Goal: Task Accomplishment & Management: Use online tool/utility

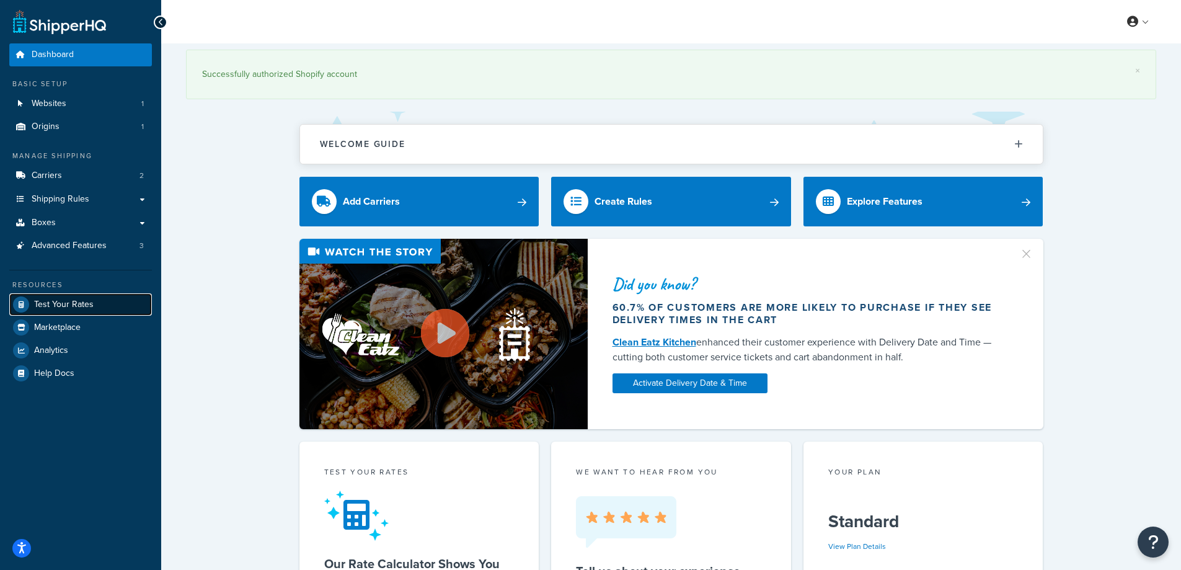
click at [63, 304] on span "Test Your Rates" at bounding box center [64, 305] width 60 height 11
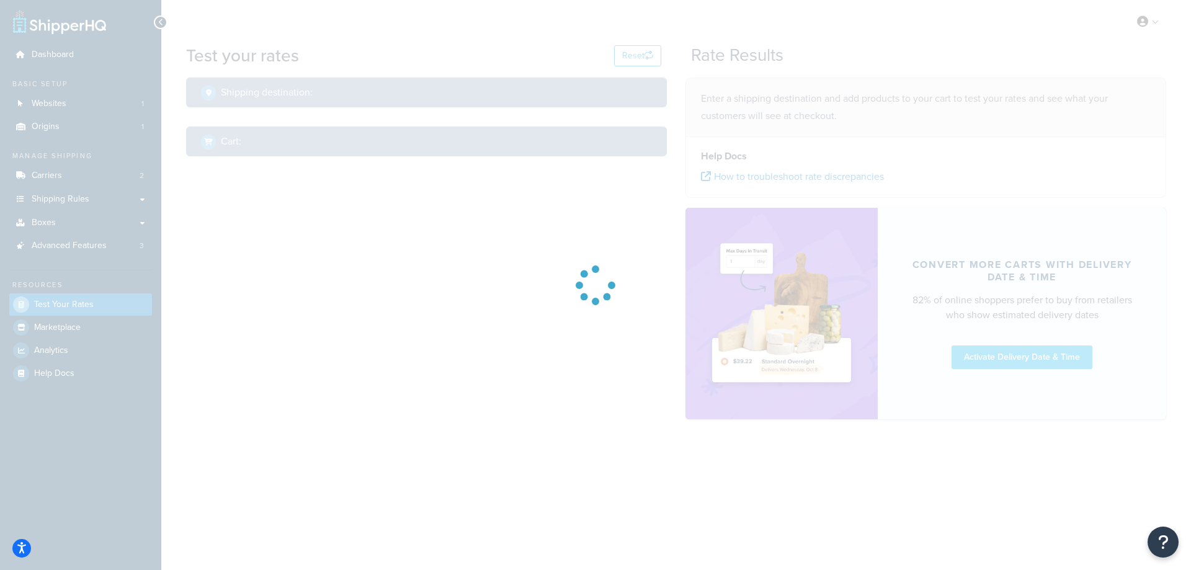
select select "[GEOGRAPHIC_DATA]"
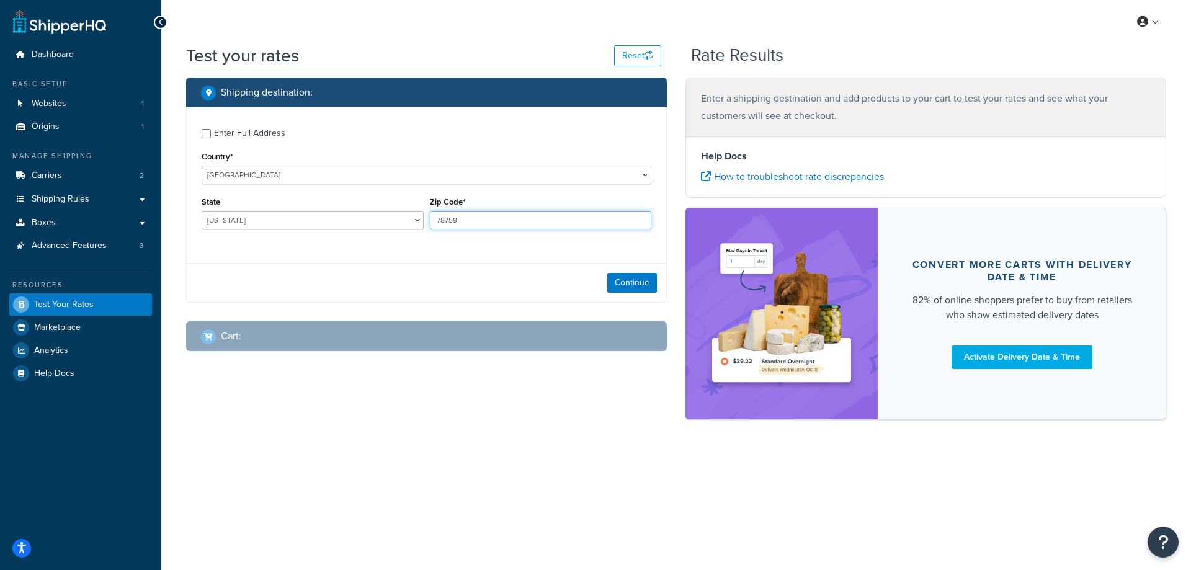
drag, startPoint x: 486, startPoint y: 220, endPoint x: 425, endPoint y: 215, distance: 60.4
click at [425, 215] on div "State Alabama Alaska American Samoa Arizona Arkansas Armed Forces Americas Arme…" at bounding box center [426, 215] width 456 height 45
paste input "90706"
type input "90706"
click at [342, 223] on select "[US_STATE] [US_STATE] [US_STATE] [US_STATE] [US_STATE] Armed Forces Americas Ar…" at bounding box center [313, 220] width 222 height 19
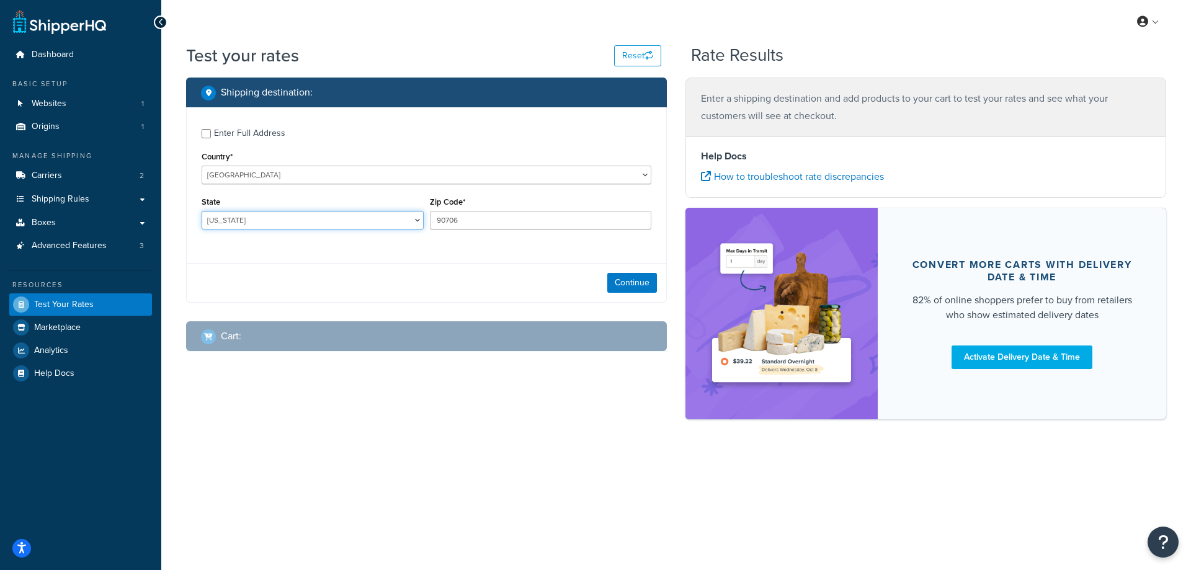
select select "CA"
click at [202, 211] on select "[US_STATE] [US_STATE] [US_STATE] [US_STATE] [US_STATE] Armed Forces Americas Ar…" at bounding box center [313, 220] width 222 height 19
click at [348, 244] on div "Enter Full Address Country* [GEOGRAPHIC_DATA] [GEOGRAPHIC_DATA] [GEOGRAPHIC_DAT…" at bounding box center [426, 180] width 479 height 146
click at [639, 280] on button "Continue" at bounding box center [632, 283] width 50 height 20
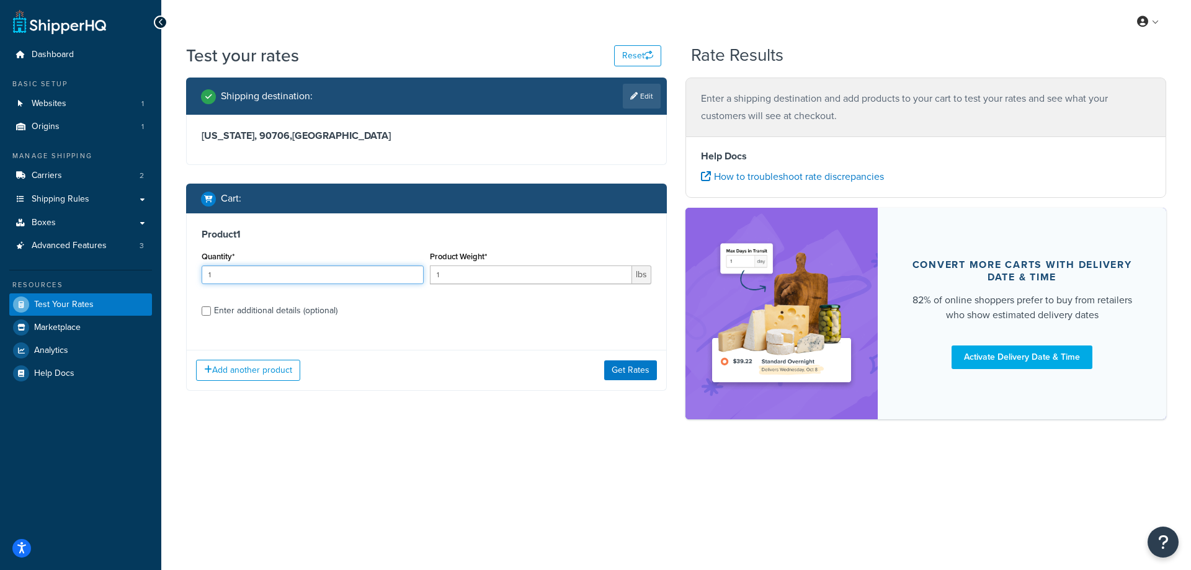
drag, startPoint x: 249, startPoint y: 276, endPoint x: 199, endPoint y: 274, distance: 50.3
click at [199, 274] on div "Quantity* 1" at bounding box center [312, 270] width 228 height 45
type input "100"
click at [485, 317] on label "Enter additional details (optional)" at bounding box center [432, 310] width 437 height 20
click at [211, 316] on input "Enter additional details (optional)" at bounding box center [206, 310] width 9 height 9
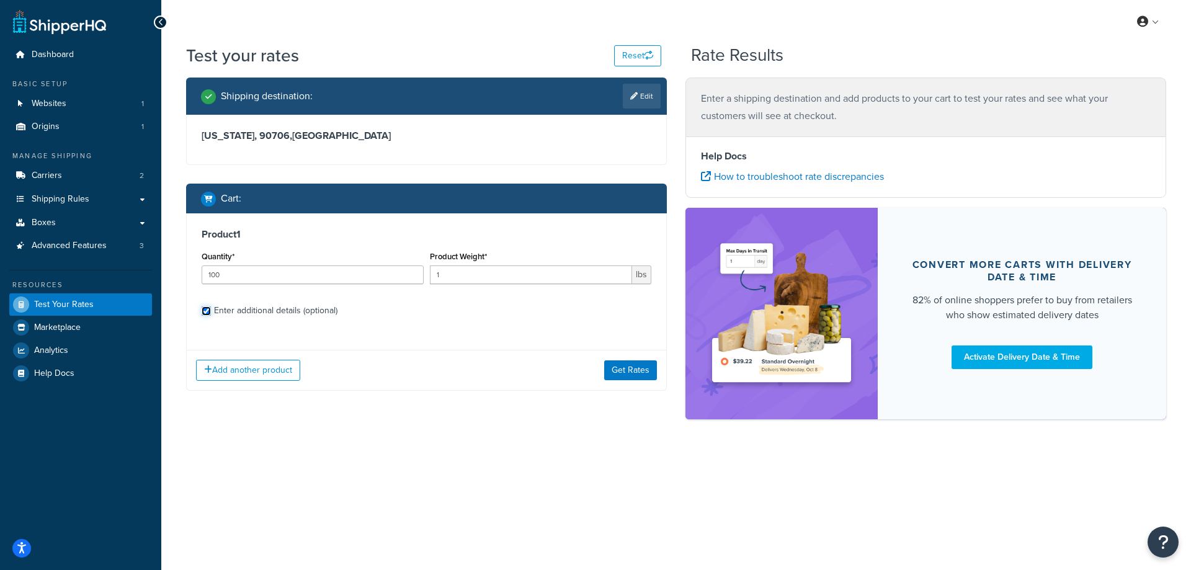
checkbox input "true"
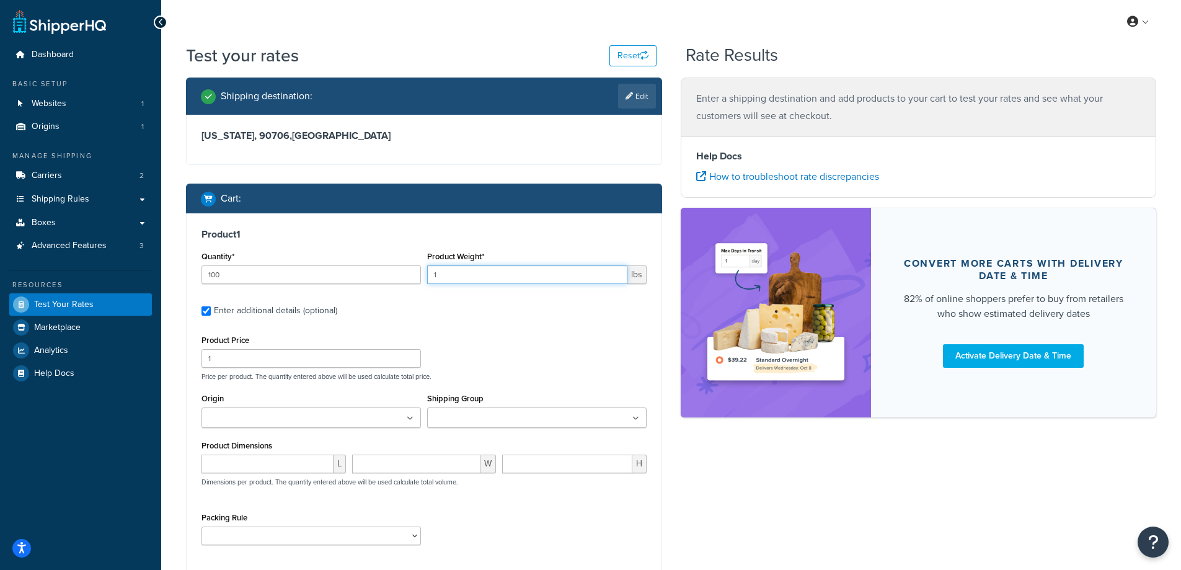
drag, startPoint x: 476, startPoint y: 275, endPoint x: 411, endPoint y: 275, distance: 65.7
click at [411, 275] on div "Quantity* 100 Product Weight* 1 lbs" at bounding box center [423, 270] width 451 height 45
paste input "0.55"
type input "0.55"
click at [493, 301] on label "Enter additional details (optional)" at bounding box center [430, 310] width 433 height 20
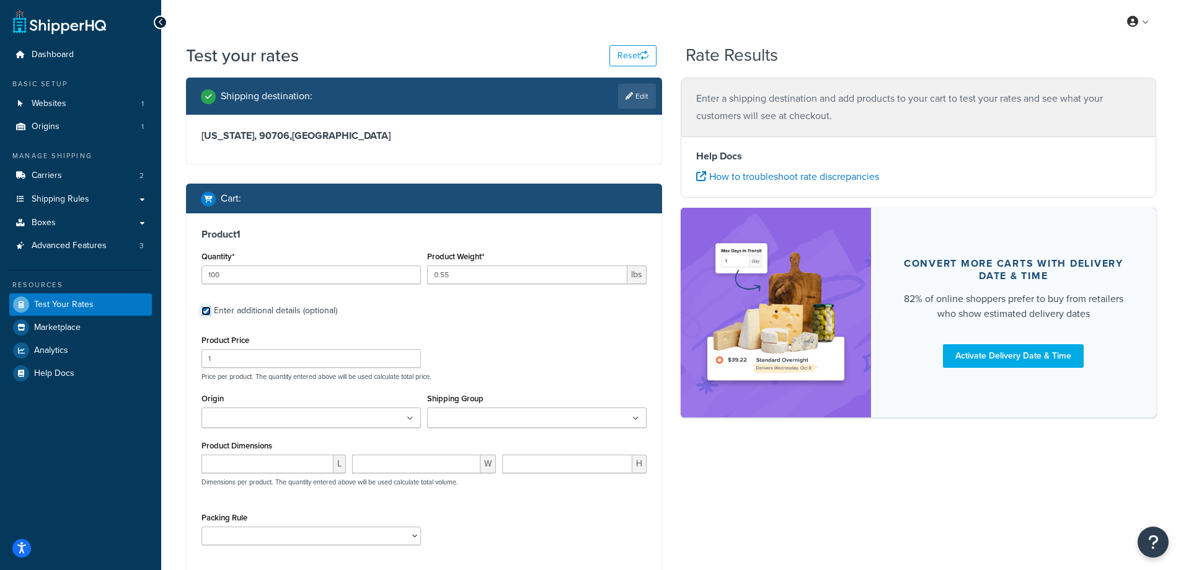
click at [211, 306] on input "Enter additional details (optional)" at bounding box center [206, 310] width 9 height 9
checkbox input "false"
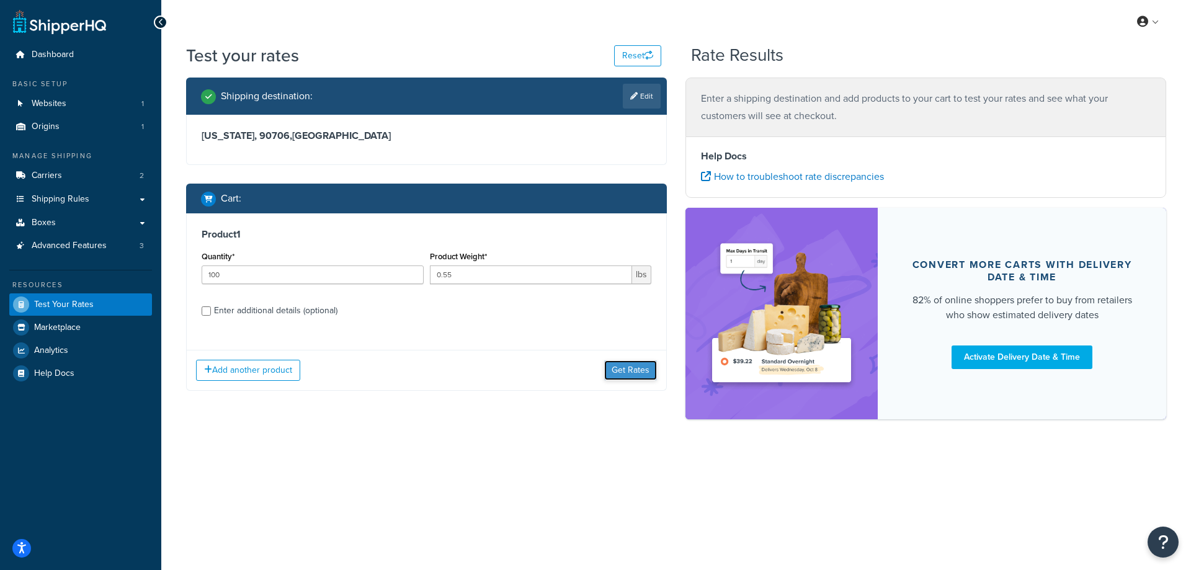
click at [634, 364] on button "Get Rates" at bounding box center [630, 370] width 53 height 20
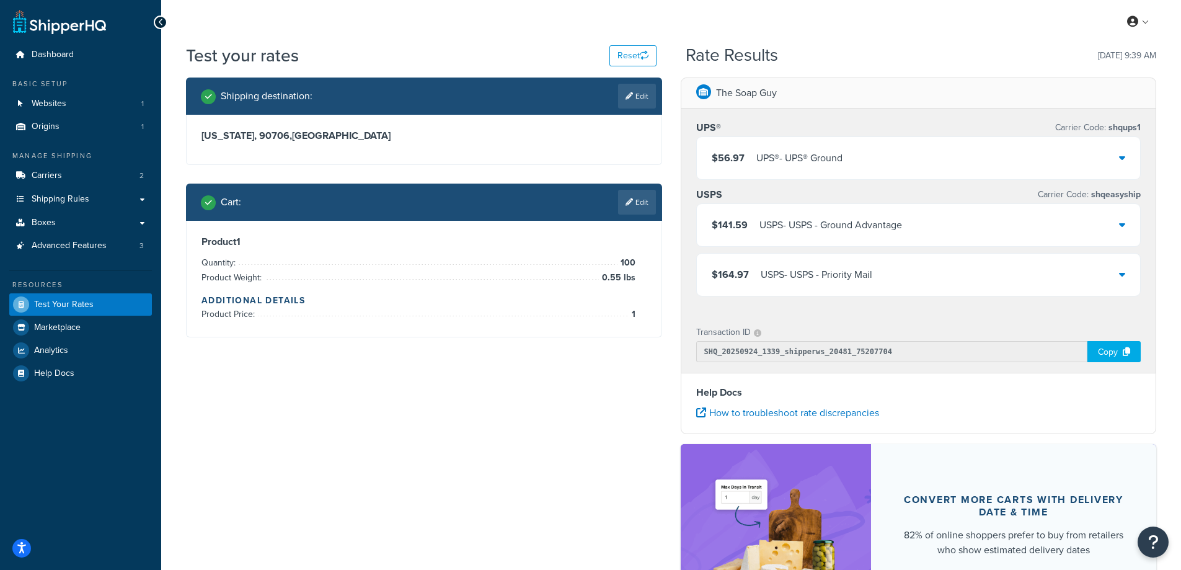
click at [1111, 160] on div "$56.97 UPS® - UPS® Ground" at bounding box center [919, 158] width 444 height 42
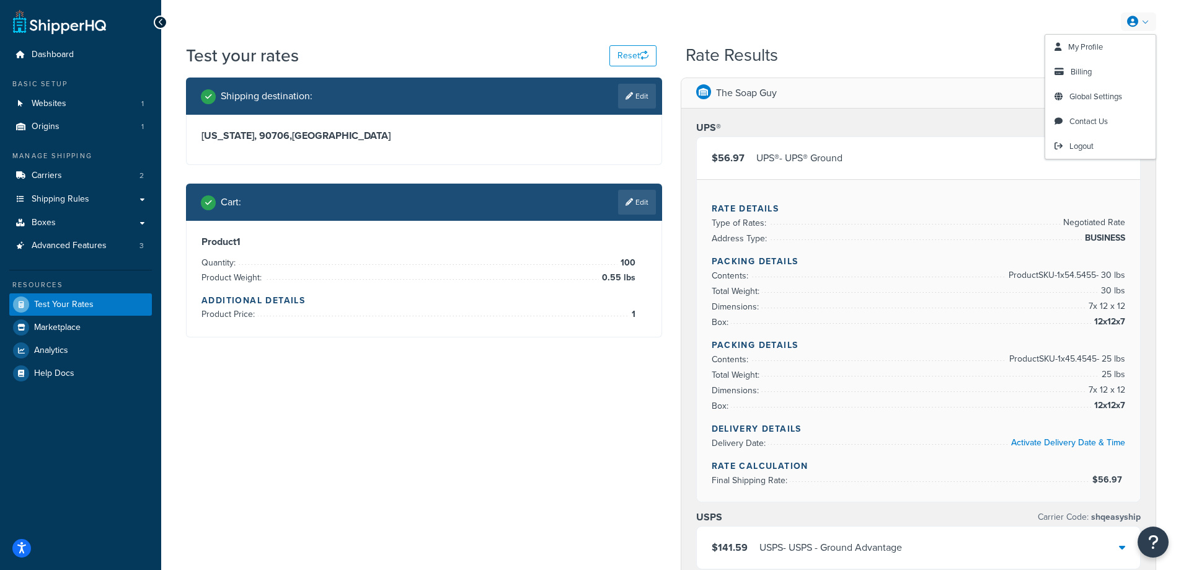
click at [1141, 25] on link at bounding box center [1138, 21] width 35 height 19
click at [1086, 150] on span "Logout" at bounding box center [1082, 146] width 24 height 12
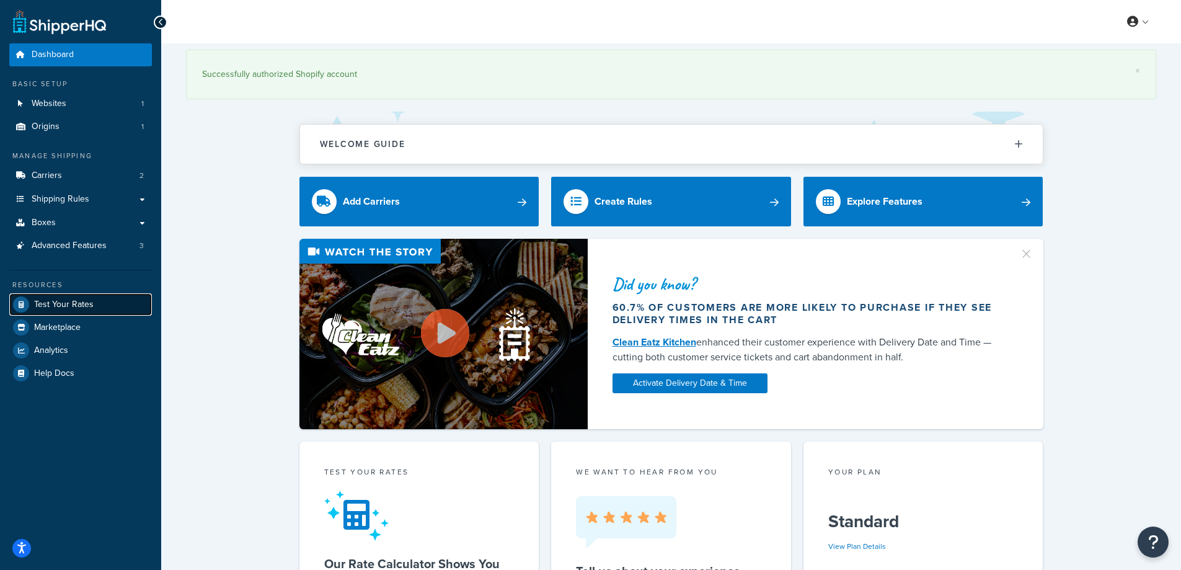
click at [63, 301] on span "Test Your Rates" at bounding box center [64, 305] width 60 height 11
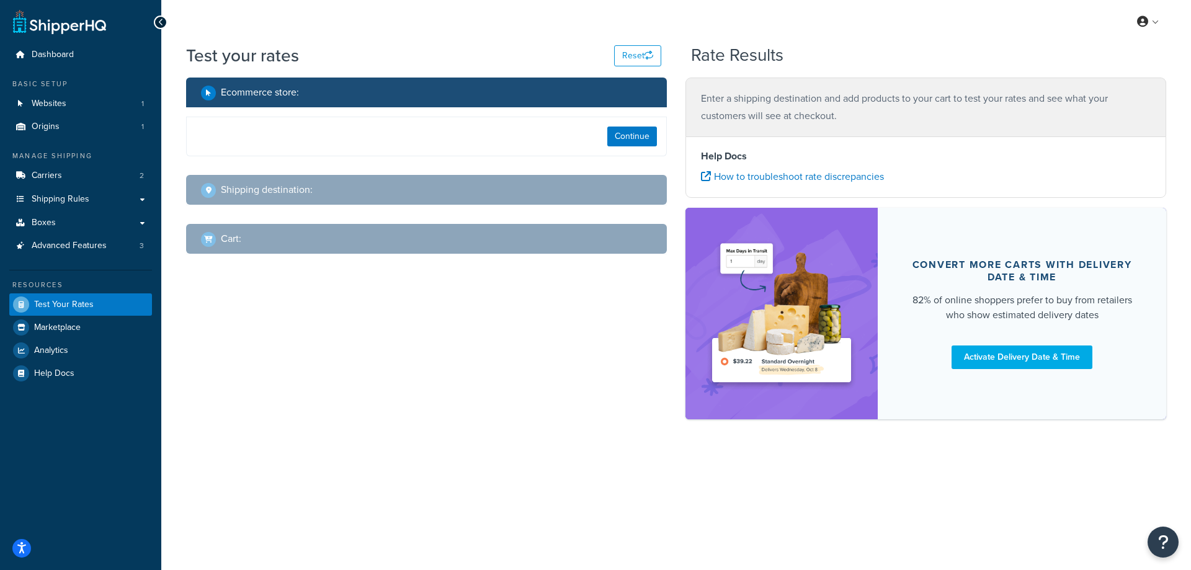
select select "[GEOGRAPHIC_DATA]"
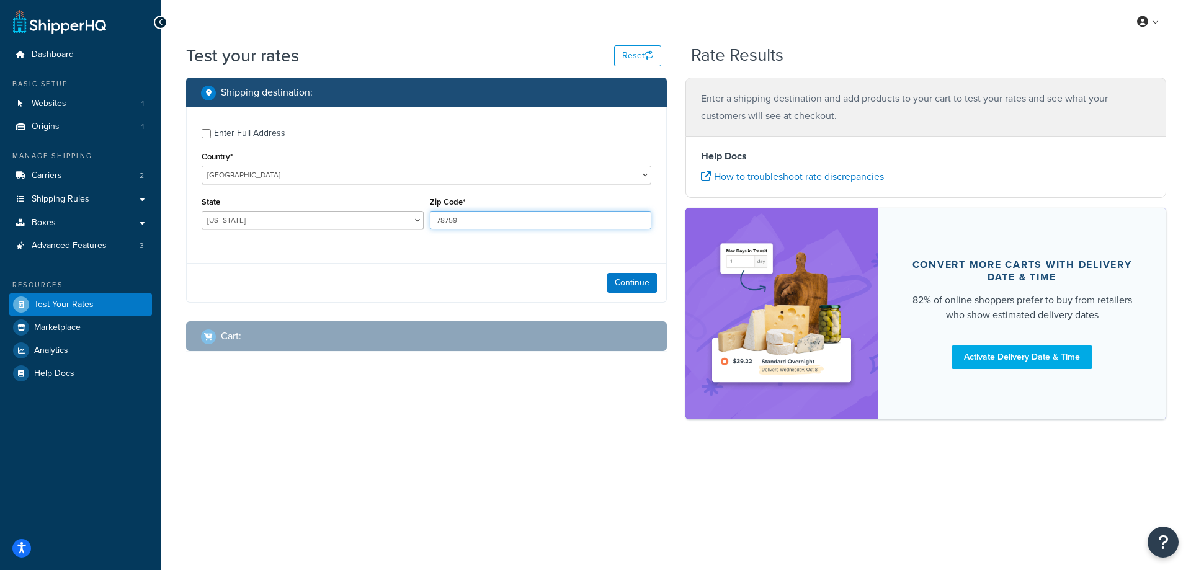
drag, startPoint x: 486, startPoint y: 220, endPoint x: 429, endPoint y: 218, distance: 57.1
click at [429, 218] on div "Zip Code* 78759" at bounding box center [541, 215] width 228 height 45
paste input "55905"
type input "55905"
click at [412, 242] on div "Enter Full Address Country* [GEOGRAPHIC_DATA] [GEOGRAPHIC_DATA] [GEOGRAPHIC_DAT…" at bounding box center [426, 180] width 479 height 146
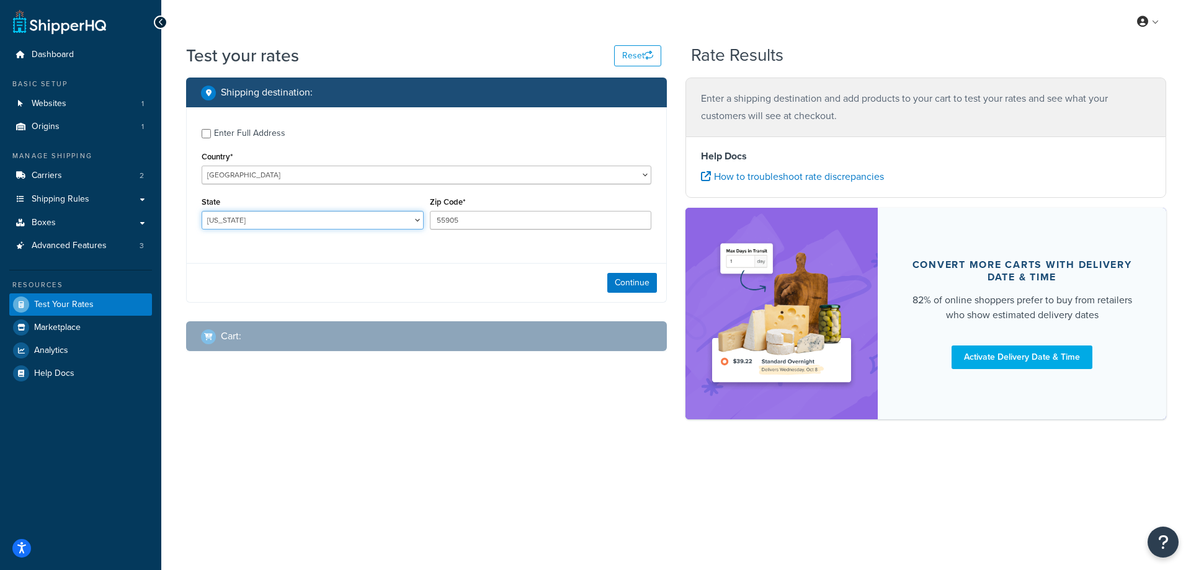
click at [256, 218] on select "[US_STATE] [US_STATE] [US_STATE] [US_STATE] [US_STATE] Armed Forces Americas Ar…" at bounding box center [313, 220] width 222 height 19
select select "MN"
click at [202, 211] on select "[US_STATE] [US_STATE] [US_STATE] [US_STATE] [US_STATE] Armed Forces Americas Ar…" at bounding box center [313, 220] width 222 height 19
click at [252, 407] on div "Shipping destination : Enter Full Address Country* [GEOGRAPHIC_DATA] [GEOGRAPHI…" at bounding box center [676, 255] width 998 height 354
click at [620, 285] on button "Continue" at bounding box center [632, 283] width 50 height 20
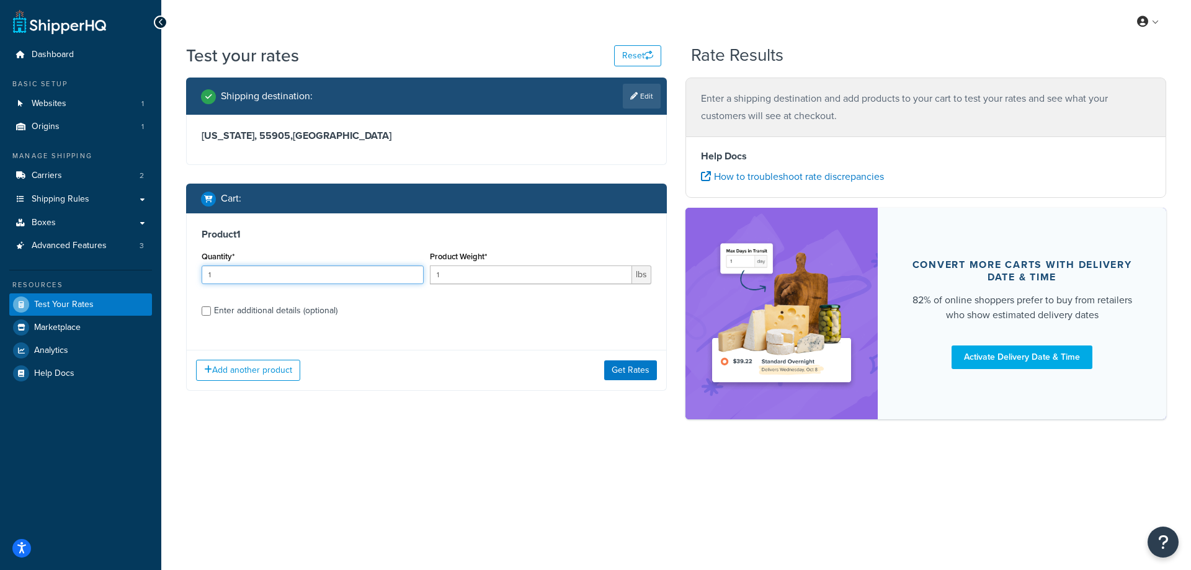
drag, startPoint x: 245, startPoint y: 276, endPoint x: 164, endPoint y: 275, distance: 80.6
click at [164, 275] on div "Test your rates Reset Rate Results Shipping destination : Edit [US_STATE], 5590…" at bounding box center [675, 252] width 1029 height 419
type input "100"
drag, startPoint x: 463, startPoint y: 278, endPoint x: 435, endPoint y: 273, distance: 28.3
click at [435, 273] on input "1" at bounding box center [531, 274] width 203 height 19
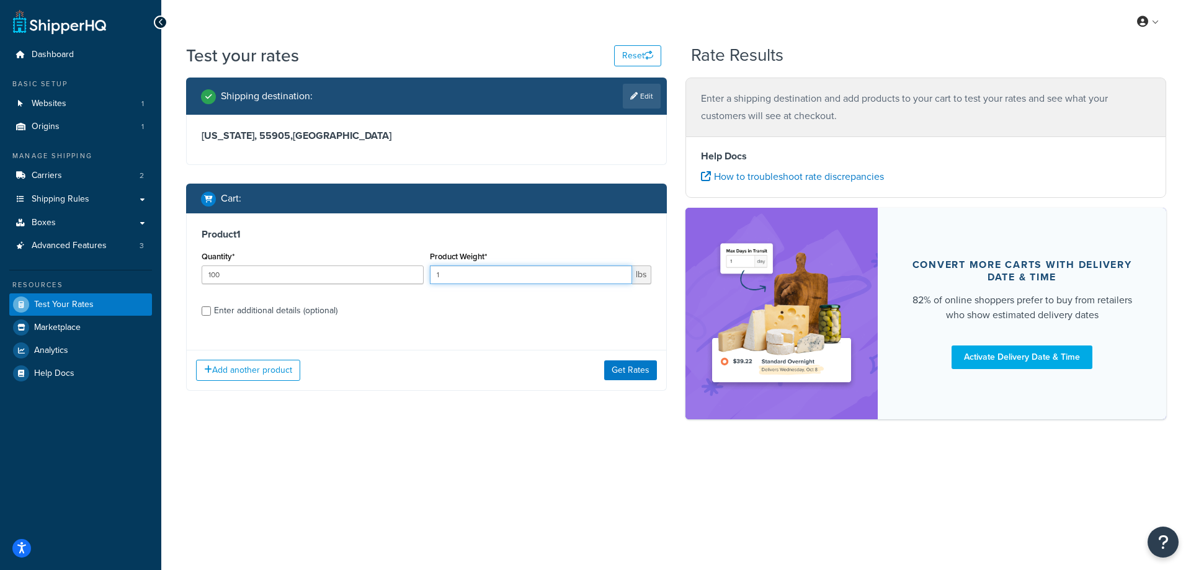
paste input ".03"
type input "1.03"
click at [618, 375] on button "Get Rates" at bounding box center [630, 370] width 53 height 20
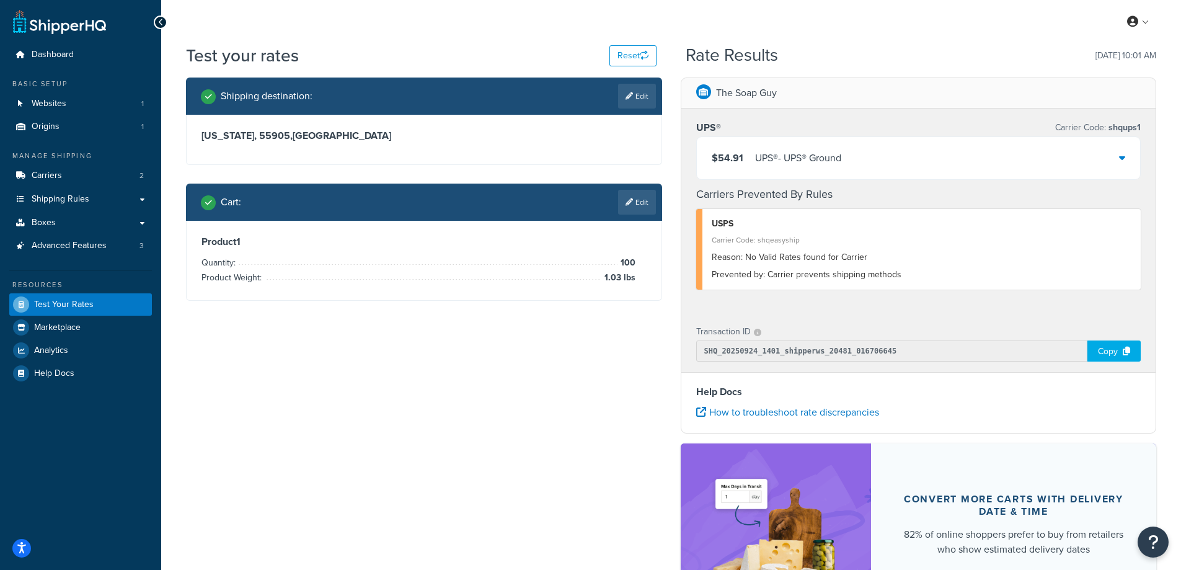
click at [1119, 158] on icon at bounding box center [1122, 158] width 6 height 10
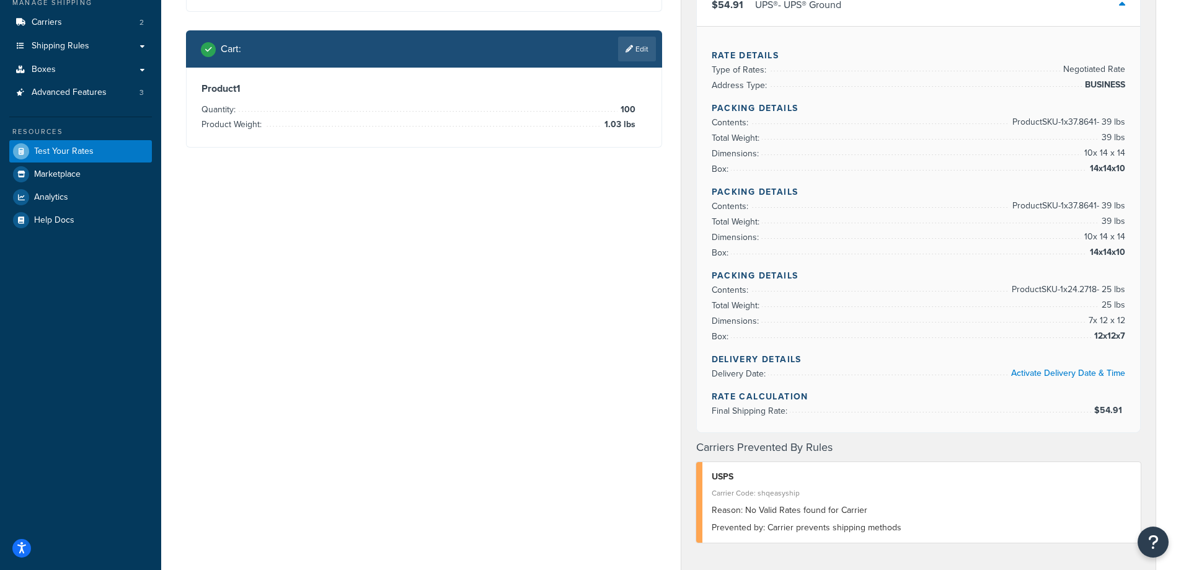
scroll to position [62, 0]
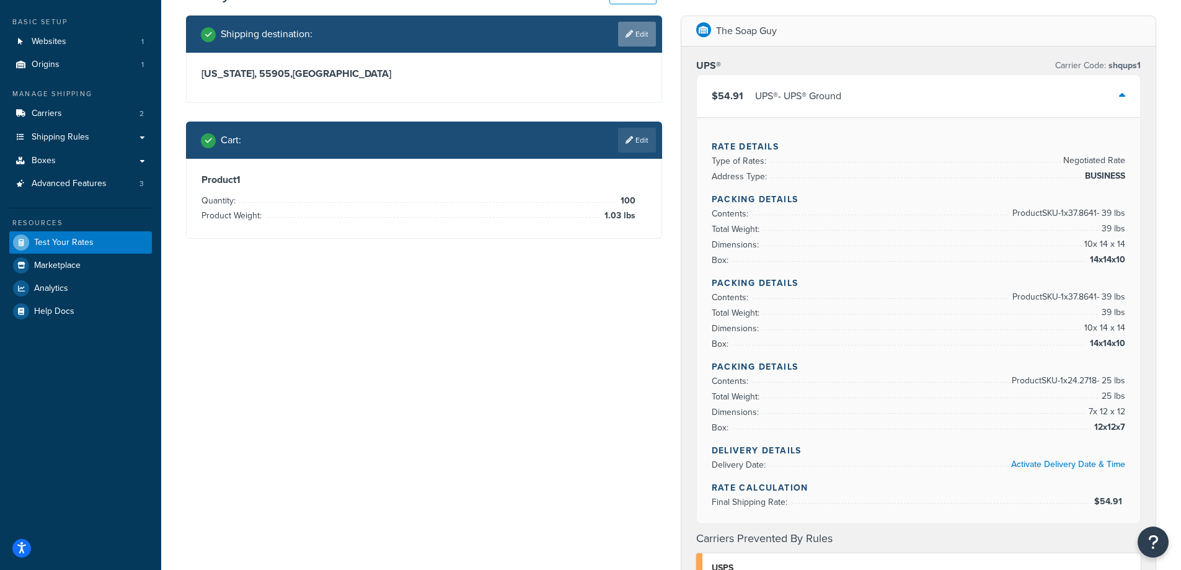
click at [639, 27] on link "Edit" at bounding box center [637, 34] width 38 height 25
select select "MN"
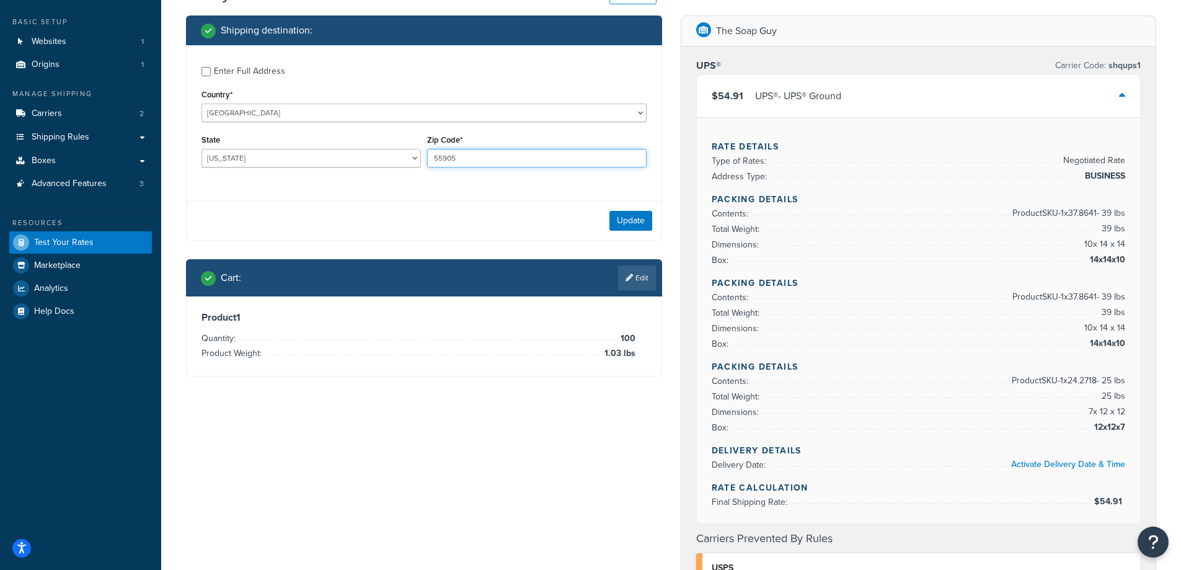
drag, startPoint x: 462, startPoint y: 155, endPoint x: 417, endPoint y: 154, distance: 45.3
click at [417, 154] on div "State [US_STATE] [US_STATE] [US_STATE] [US_STATE] [US_STATE] Armed Forces Ameri…" at bounding box center [423, 153] width 451 height 45
paste input "4703"
type input "54703"
click at [357, 182] on div "Enter Full Address Country* [GEOGRAPHIC_DATA] [GEOGRAPHIC_DATA] [GEOGRAPHIC_DAT…" at bounding box center [424, 118] width 475 height 146
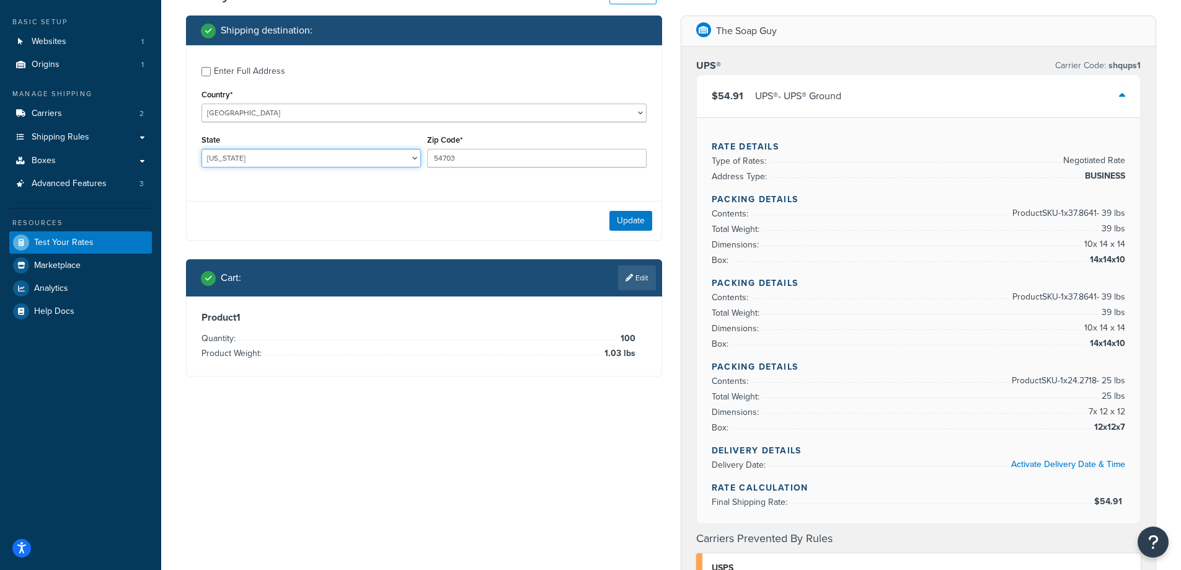
click at [267, 156] on select "[US_STATE] [US_STATE] [US_STATE] [US_STATE] [US_STATE] Armed Forces Americas Ar…" at bounding box center [312, 158] width 220 height 19
select select "WI"
click at [202, 149] on select "[US_STATE] [US_STATE] [US_STATE] [US_STATE] [US_STATE] Armed Forces Americas Ar…" at bounding box center [312, 158] width 220 height 19
click at [283, 440] on div "Shipping destination : Enter Full Address Country* [GEOGRAPHIC_DATA] [GEOGRAPHI…" at bounding box center [671, 513] width 989 height 994
click at [633, 222] on button "Update" at bounding box center [631, 221] width 43 height 20
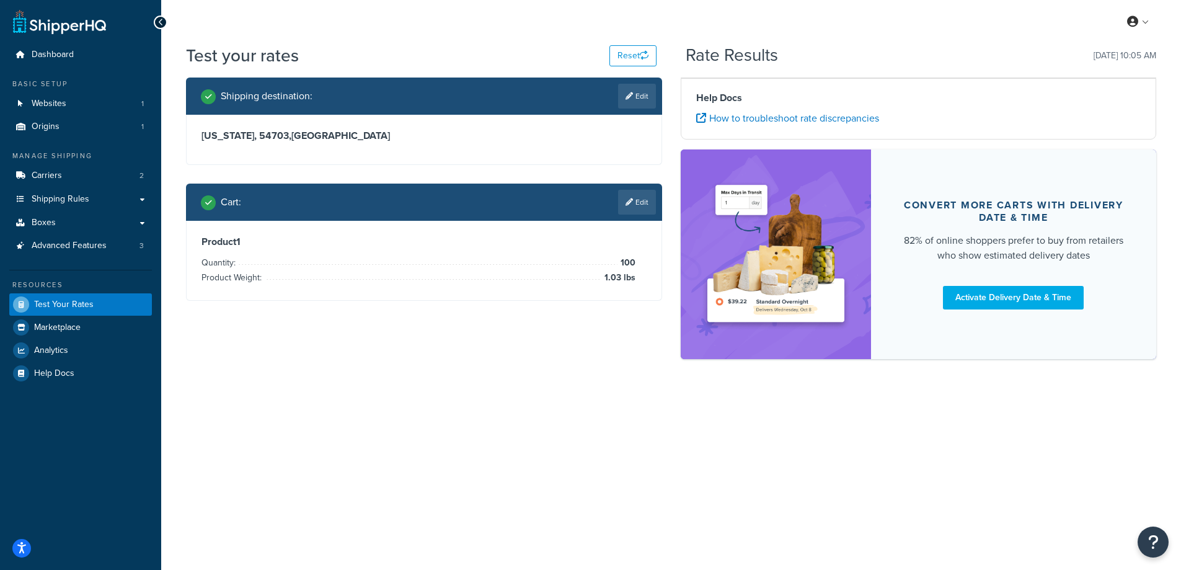
scroll to position [0, 0]
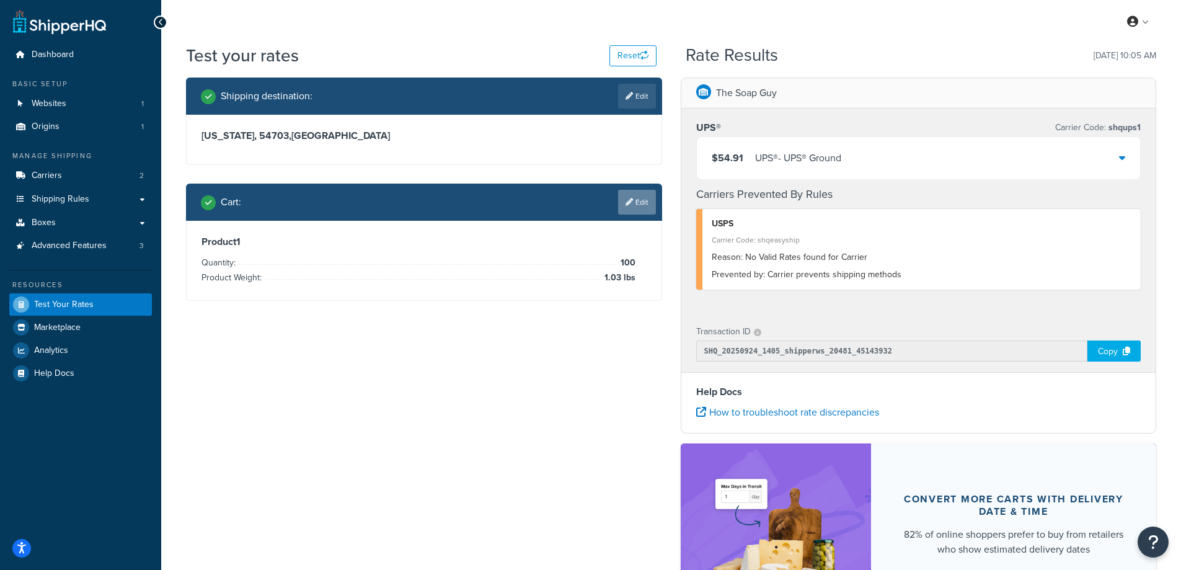
click at [646, 198] on link "Edit" at bounding box center [637, 202] width 38 height 25
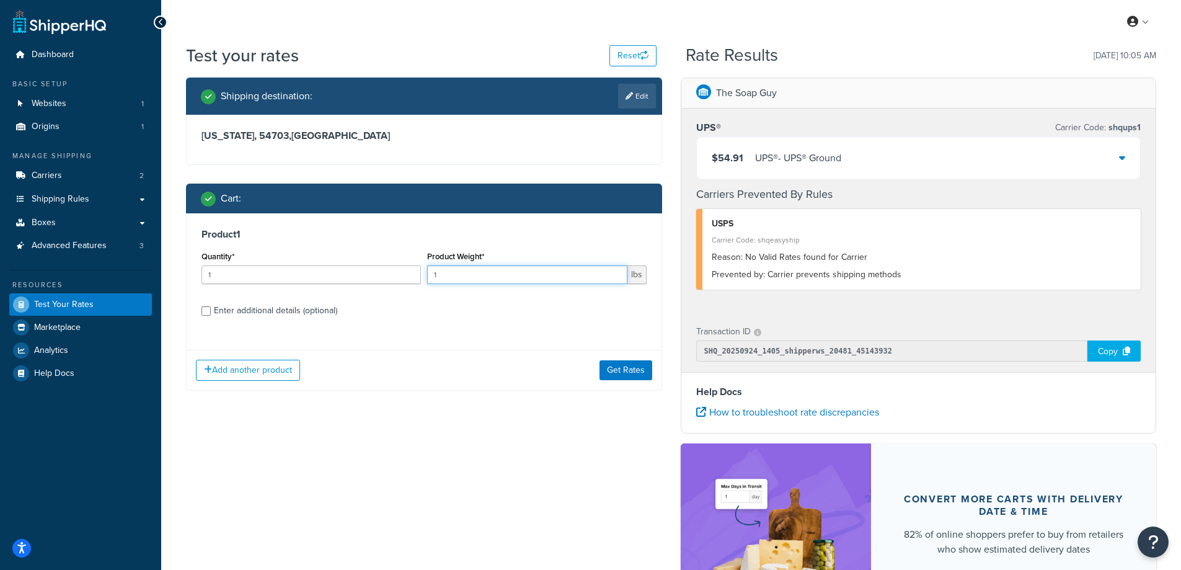
drag, startPoint x: 448, startPoint y: 276, endPoint x: 416, endPoint y: 275, distance: 31.6
click at [416, 275] on div "Quantity* 1 Product Weight* 1 lbs" at bounding box center [423, 270] width 451 height 45
paste input "0.69"
type input "0.69"
drag, startPoint x: 220, startPoint y: 271, endPoint x: 162, endPoint y: 274, distance: 57.8
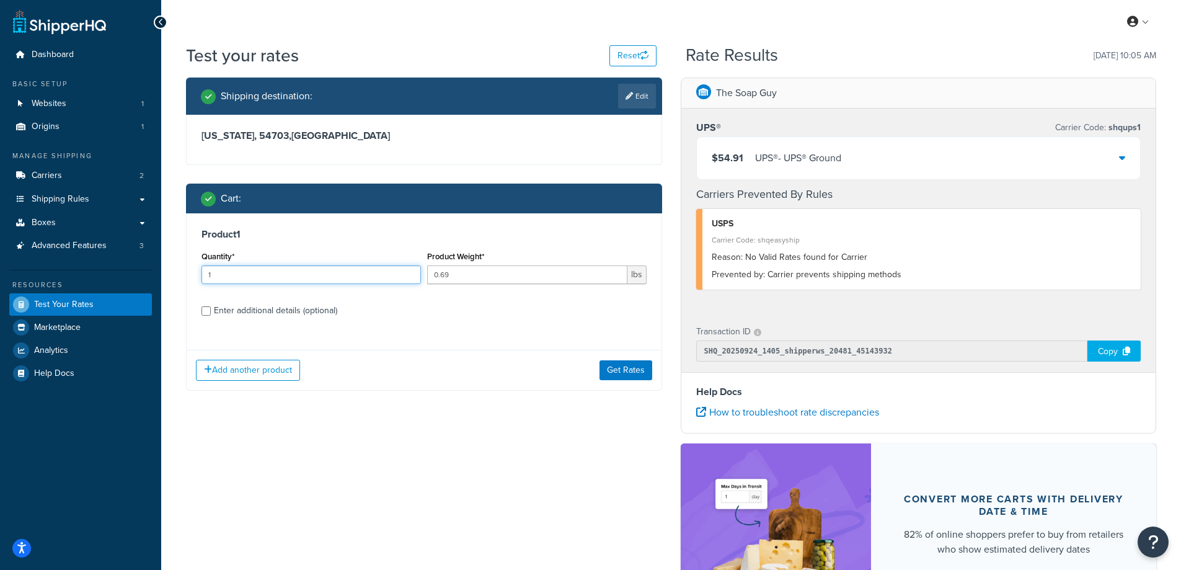
click at [162, 274] on div "Test your rates Reset Rate Results [DATE] 10:05 AM Shipping destination : Edit …" at bounding box center [671, 369] width 1020 height 653
type input "100"
click at [626, 375] on button "Get Rates" at bounding box center [626, 370] width 53 height 20
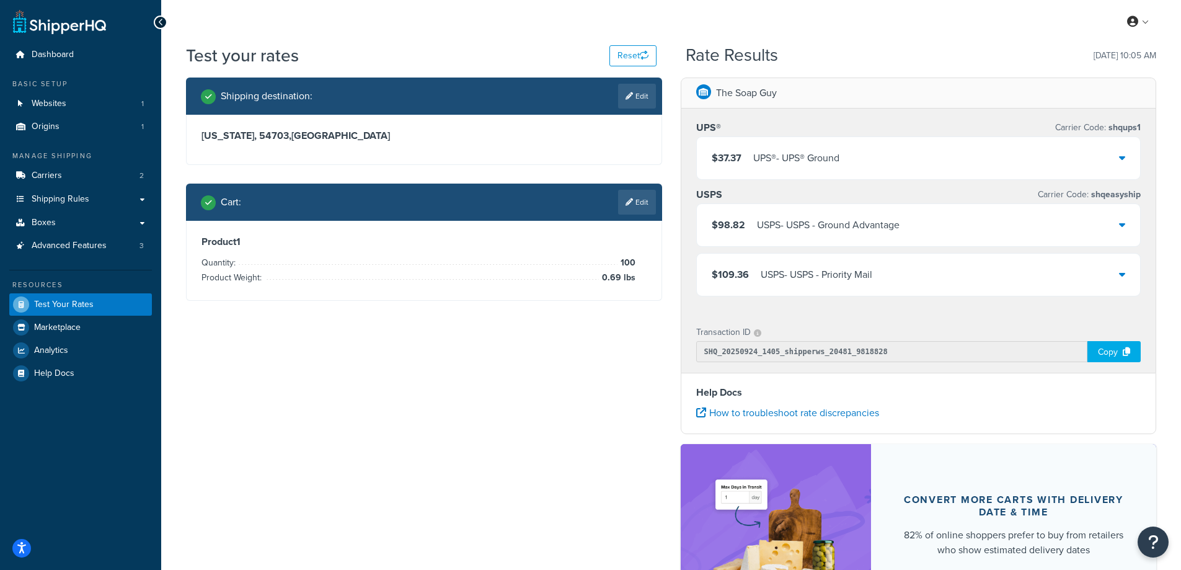
click at [1119, 160] on icon at bounding box center [1122, 158] width 6 height 10
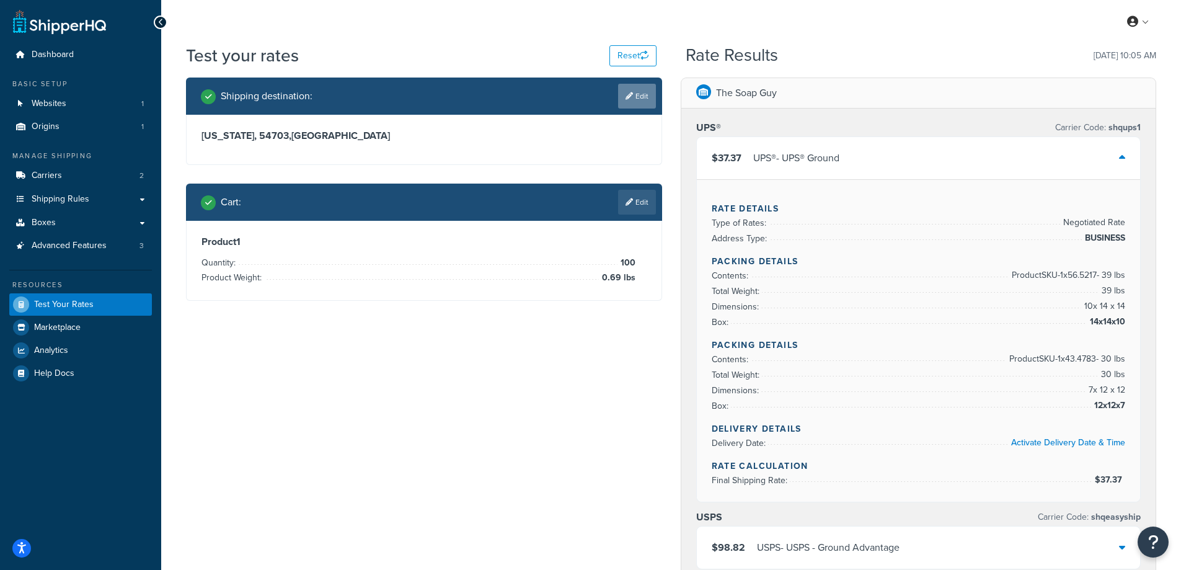
click at [646, 96] on link "Edit" at bounding box center [637, 96] width 38 height 25
select select "WI"
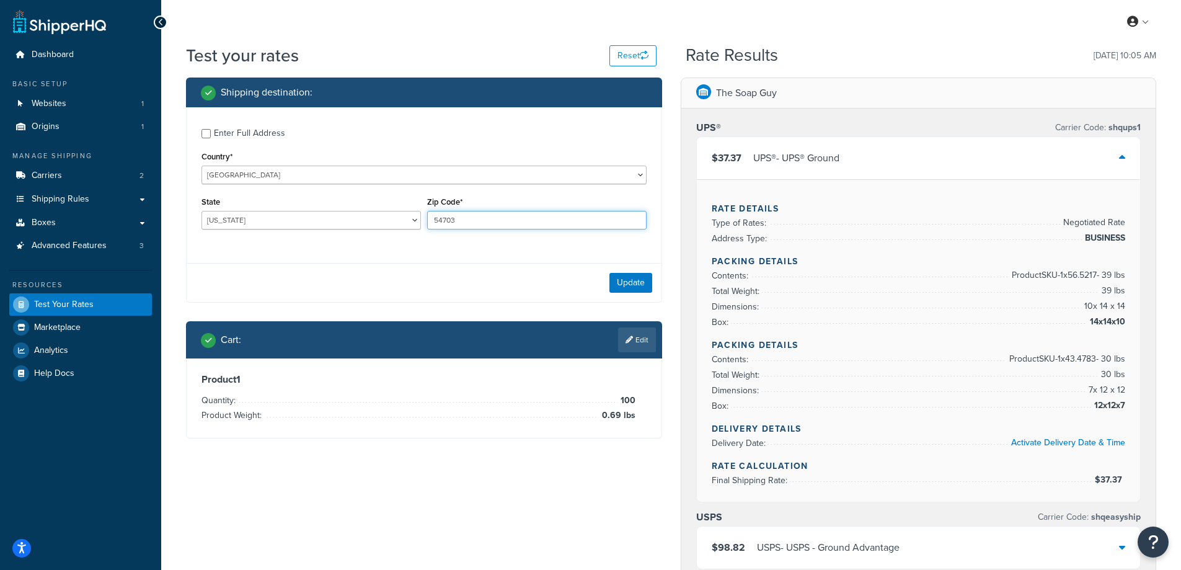
drag, startPoint x: 474, startPoint y: 222, endPoint x: 399, endPoint y: 221, distance: 75.7
click at [399, 221] on div "State [US_STATE] [US_STATE] [US_STATE] [US_STATE] [US_STATE] Armed Forces Ameri…" at bounding box center [423, 215] width 451 height 45
paste input "5905"
type input "55905"
click at [368, 244] on div "Enter Full Address Country* [GEOGRAPHIC_DATA] [GEOGRAPHIC_DATA] [GEOGRAPHIC_DAT…" at bounding box center [424, 180] width 475 height 146
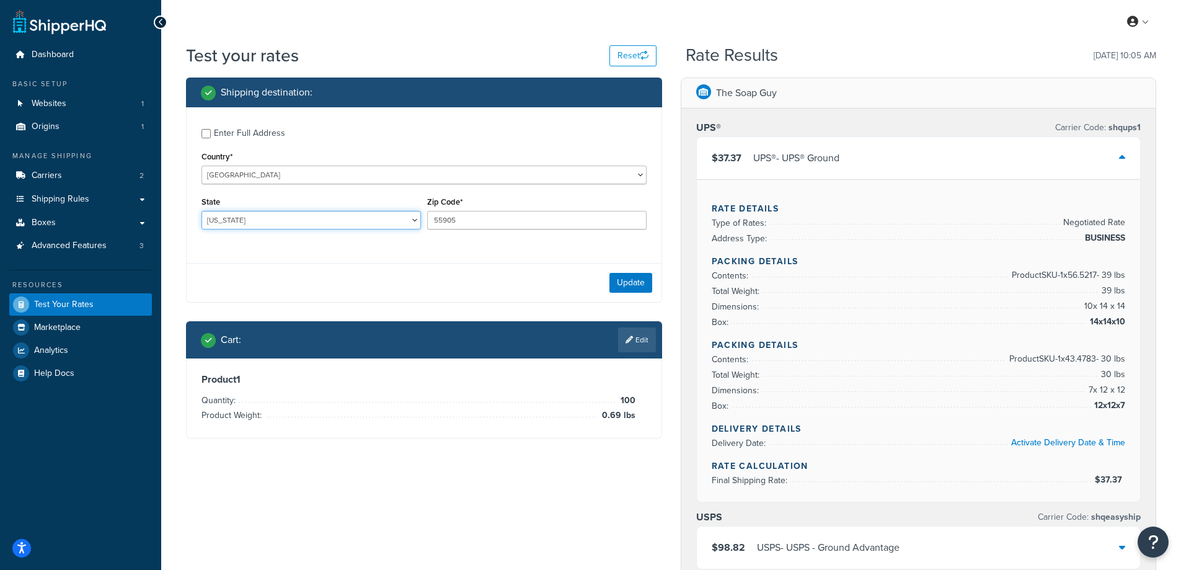
click at [256, 221] on select "[US_STATE] [US_STATE] [US_STATE] [US_STATE] [US_STATE] Armed Forces Americas Ar…" at bounding box center [312, 220] width 220 height 19
select select "MN"
click at [202, 211] on select "[US_STATE] [US_STATE] [US_STATE] [US_STATE] [US_STATE] Armed Forces Americas Ar…" at bounding box center [312, 220] width 220 height 19
click at [251, 246] on div "Enter Full Address Country* [GEOGRAPHIC_DATA] [GEOGRAPHIC_DATA] [GEOGRAPHIC_DAT…" at bounding box center [424, 180] width 475 height 146
click at [621, 280] on button "Update" at bounding box center [631, 283] width 43 height 20
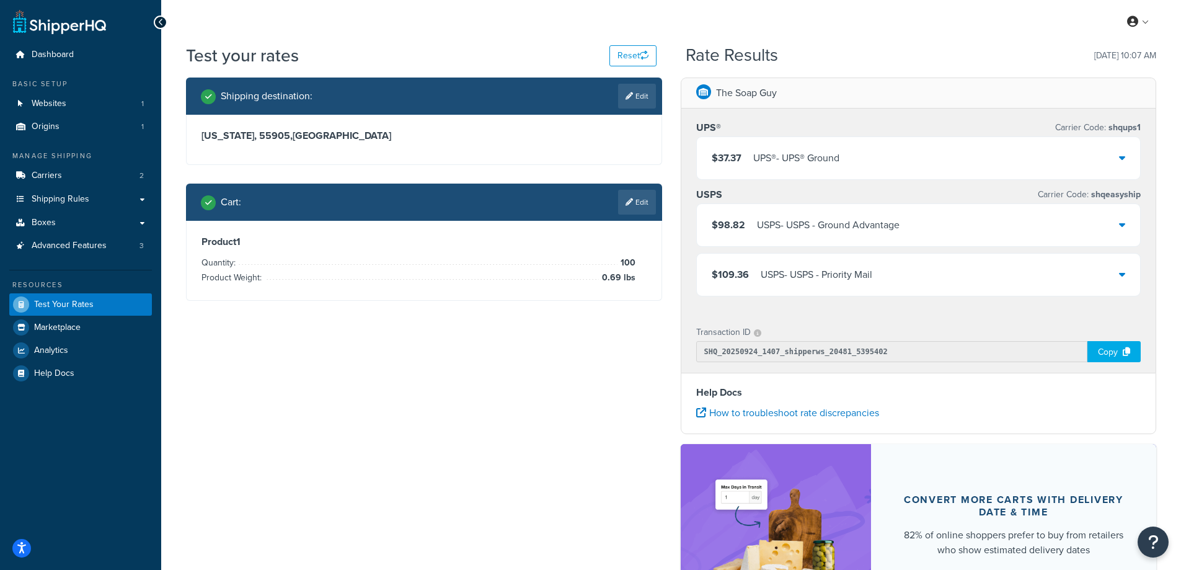
drag, startPoint x: 644, startPoint y: 194, endPoint x: 602, endPoint y: 241, distance: 62.8
click at [644, 193] on link "Edit" at bounding box center [637, 202] width 38 height 25
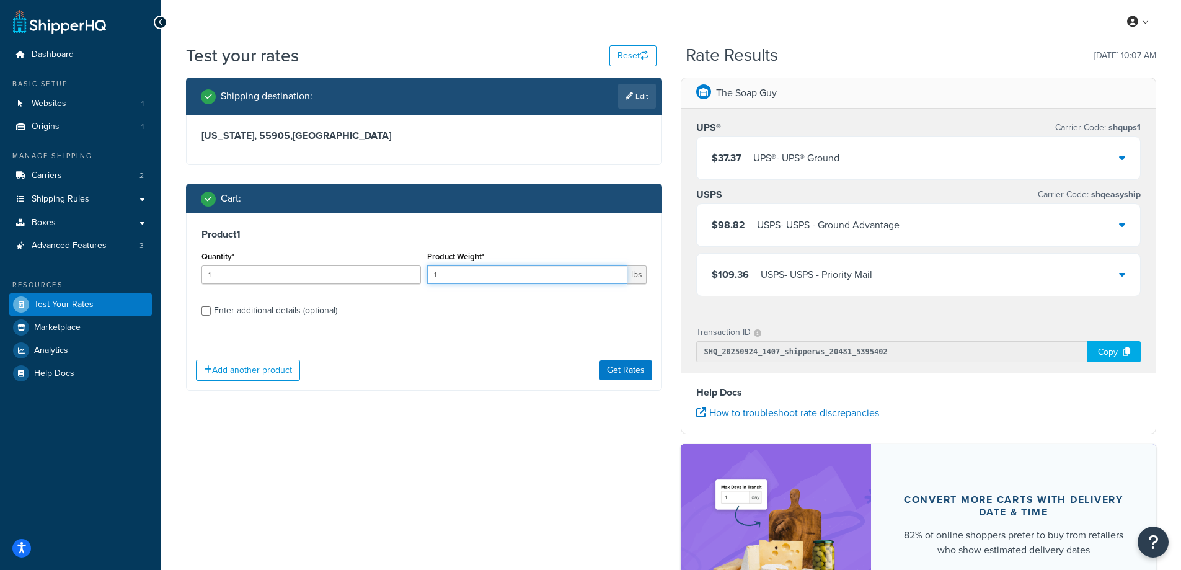
drag, startPoint x: 453, startPoint y: 277, endPoint x: 418, endPoint y: 277, distance: 34.7
click at [418, 277] on div "Quantity* 1 Product Weight* 1 lbs" at bounding box center [423, 270] width 451 height 45
paste input ".38"
type input "1.38"
click at [236, 273] on input "1" at bounding box center [312, 274] width 220 height 19
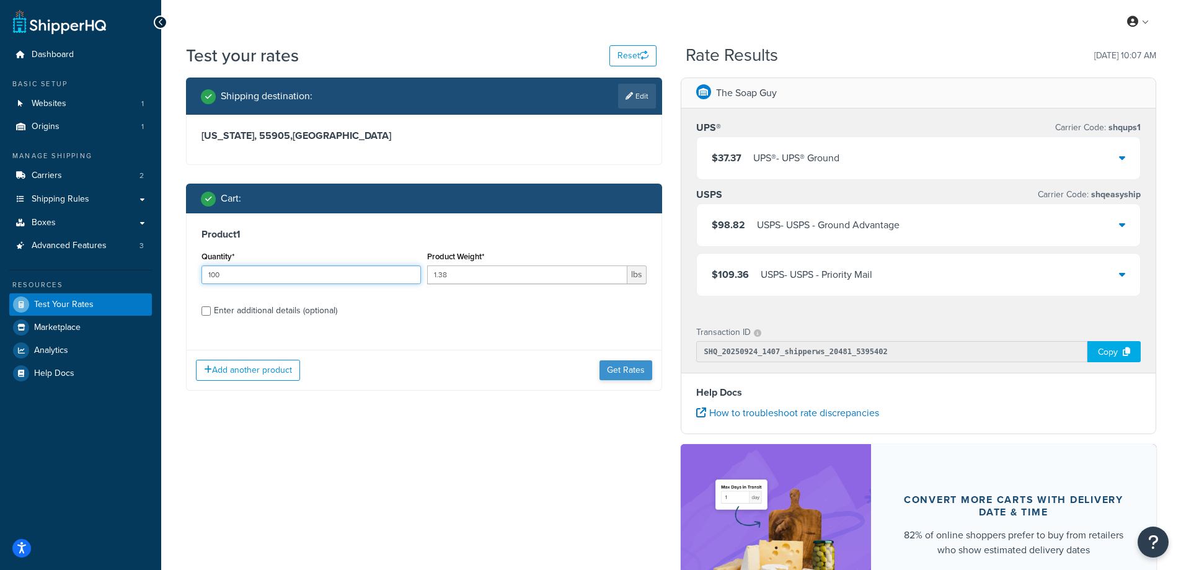
type input "100"
click at [628, 373] on button "Get Rates" at bounding box center [626, 370] width 53 height 20
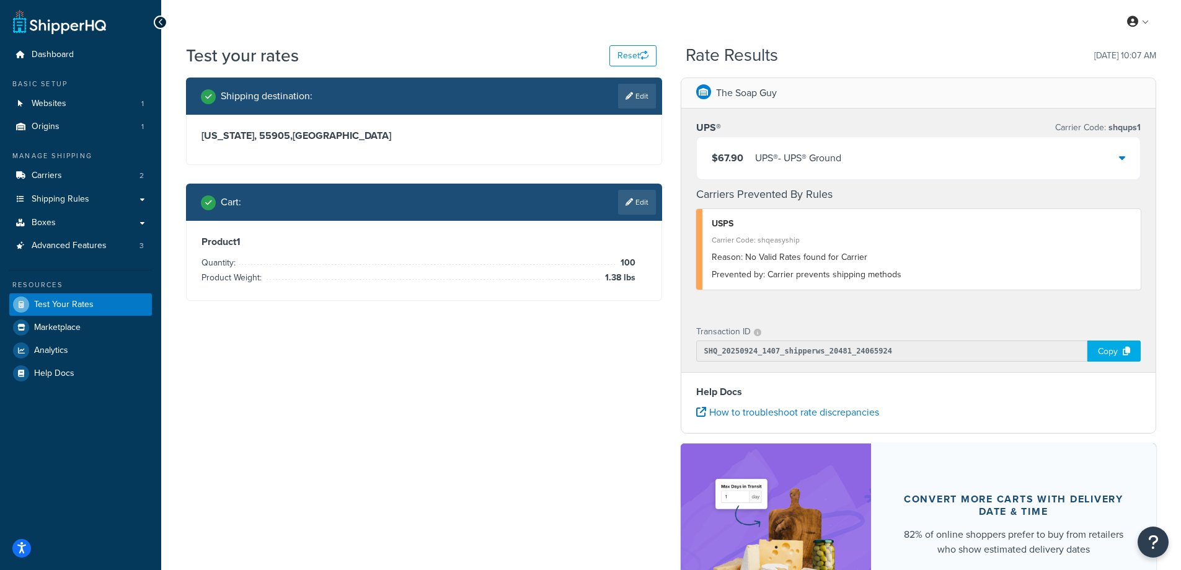
click at [1129, 158] on div "$67.90 UPS® - UPS® Ground" at bounding box center [919, 158] width 444 height 42
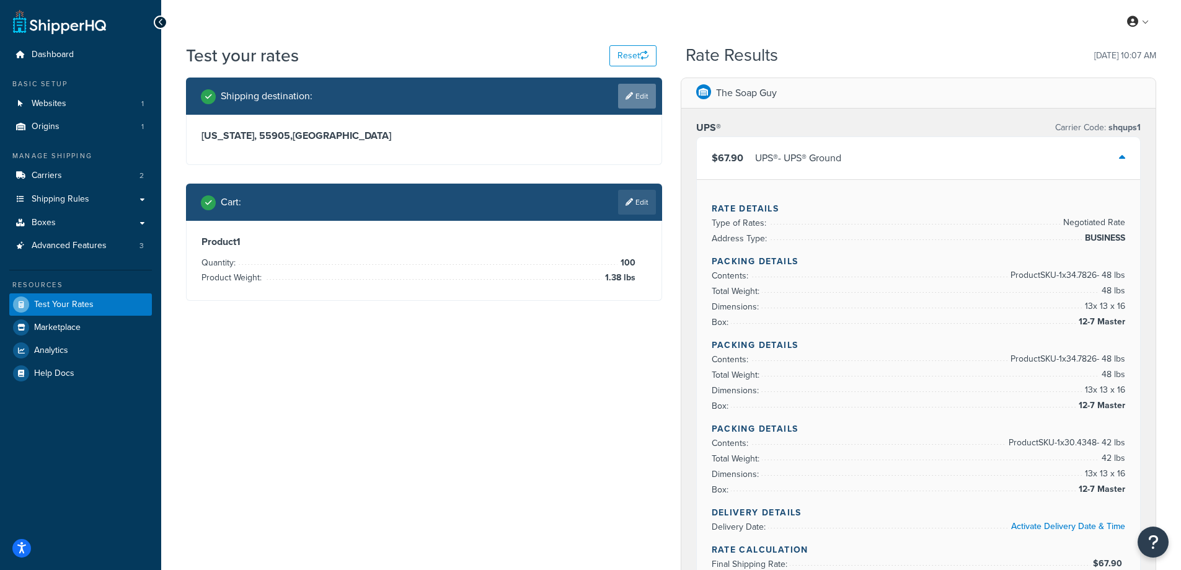
click at [641, 92] on link "Edit" at bounding box center [637, 96] width 38 height 25
select select "MN"
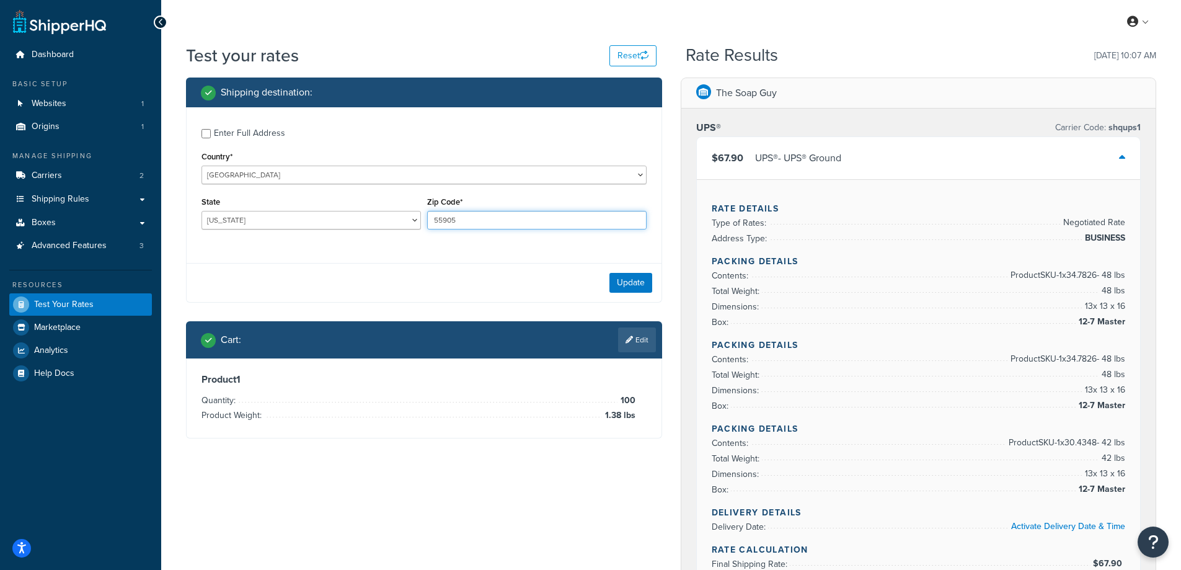
drag, startPoint x: 477, startPoint y: 221, endPoint x: 424, endPoint y: 223, distance: 53.4
click at [424, 223] on div "Zip Code* 55905" at bounding box center [537, 215] width 226 height 45
paste input "6001"
type input "56001"
click at [406, 242] on div "Enter Full Address Country* [GEOGRAPHIC_DATA] [GEOGRAPHIC_DATA] [GEOGRAPHIC_DAT…" at bounding box center [424, 180] width 475 height 146
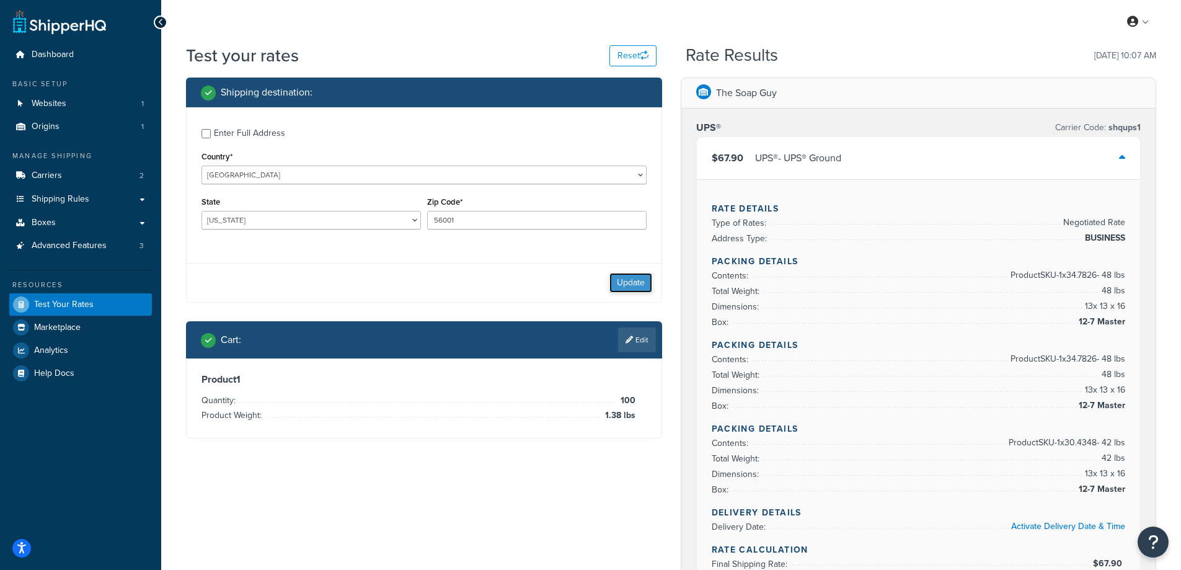
click at [626, 282] on button "Update" at bounding box center [631, 283] width 43 height 20
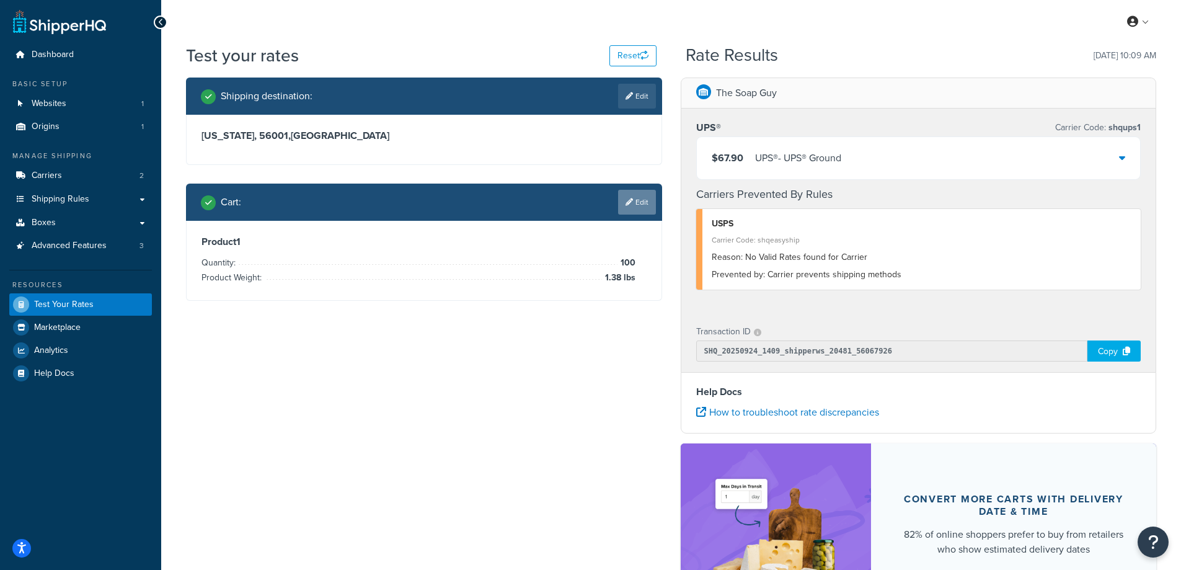
click at [642, 202] on link "Edit" at bounding box center [637, 202] width 38 height 25
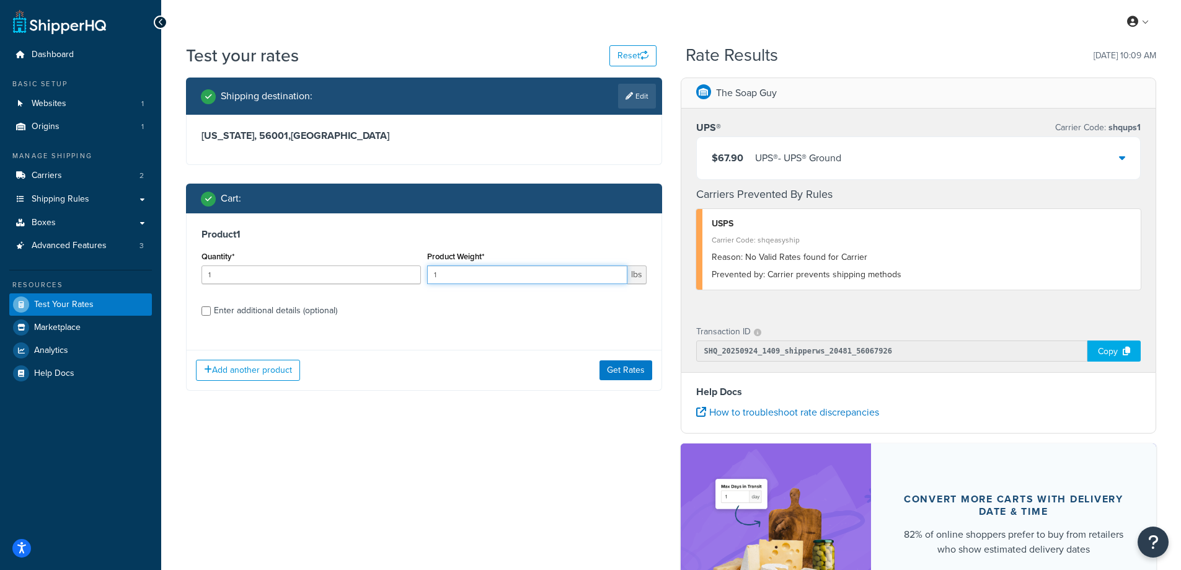
drag, startPoint x: 469, startPoint y: 278, endPoint x: 425, endPoint y: 280, distance: 44.1
click at [425, 280] on div "Product Weight* 1 lbs" at bounding box center [537, 270] width 226 height 45
paste input "5600"
drag, startPoint x: 458, startPoint y: 280, endPoint x: 423, endPoint y: 283, distance: 34.8
click at [423, 283] on div "Quantity* 1 Product Weight* 56001 lbs" at bounding box center [423, 270] width 451 height 45
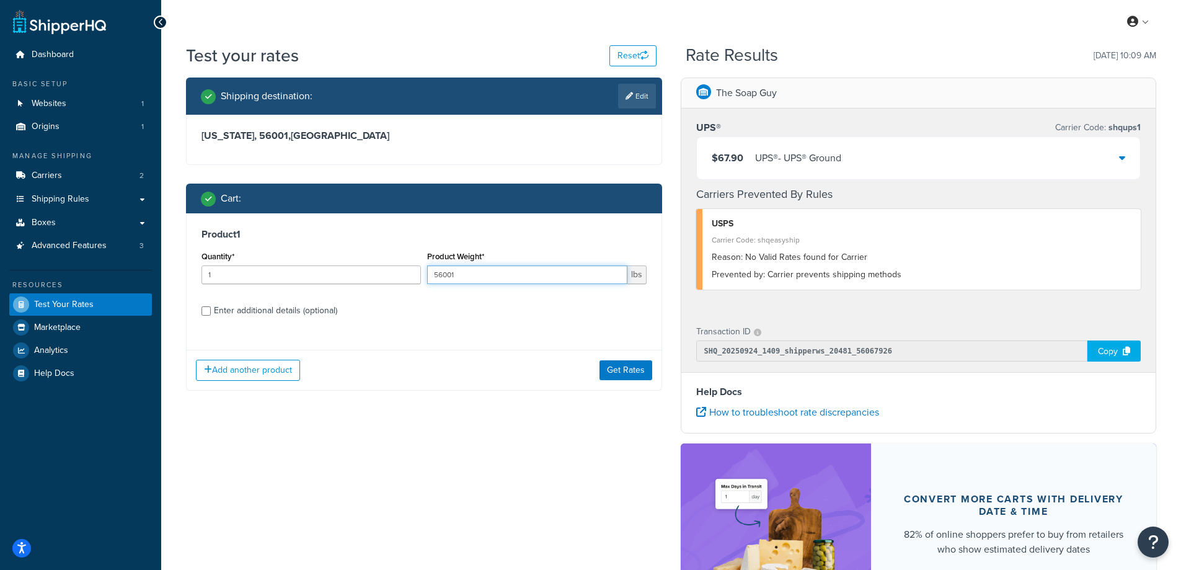
click at [463, 275] on input "56001" at bounding box center [527, 274] width 200 height 19
type input "5"
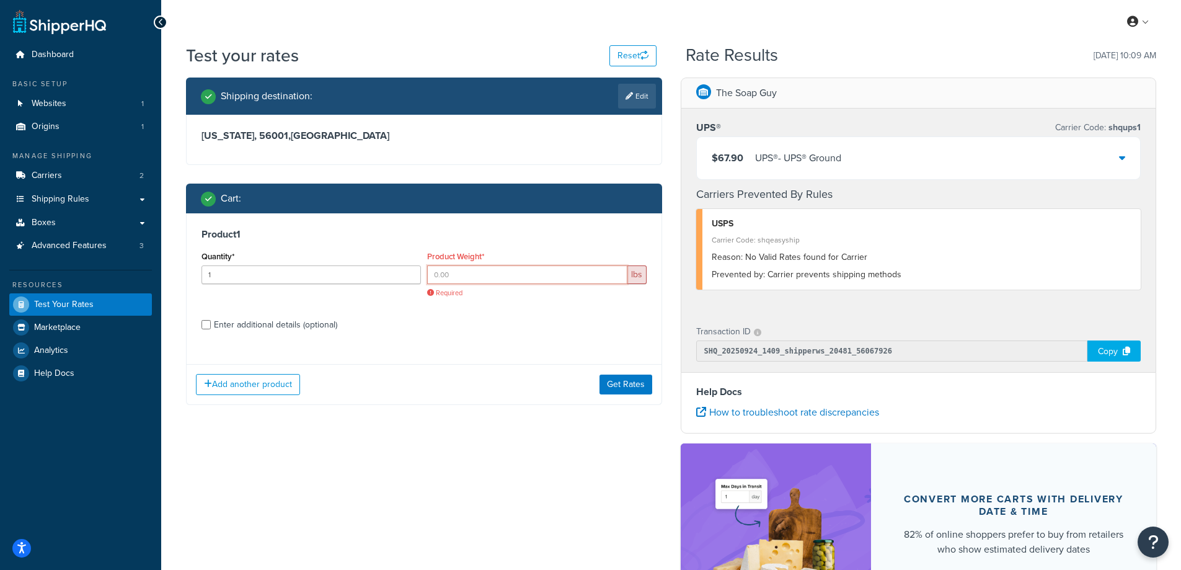
paste input "0.69"
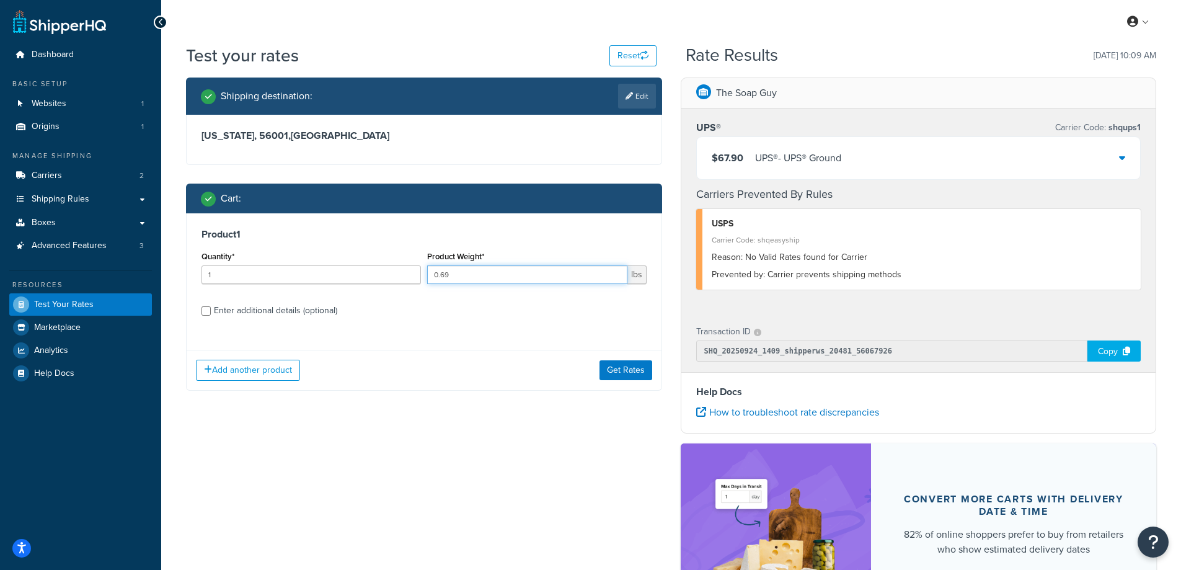
type input "0.69"
click at [246, 277] on input "1" at bounding box center [312, 274] width 220 height 19
type input "100"
click at [630, 371] on button "Get Rates" at bounding box center [626, 370] width 53 height 20
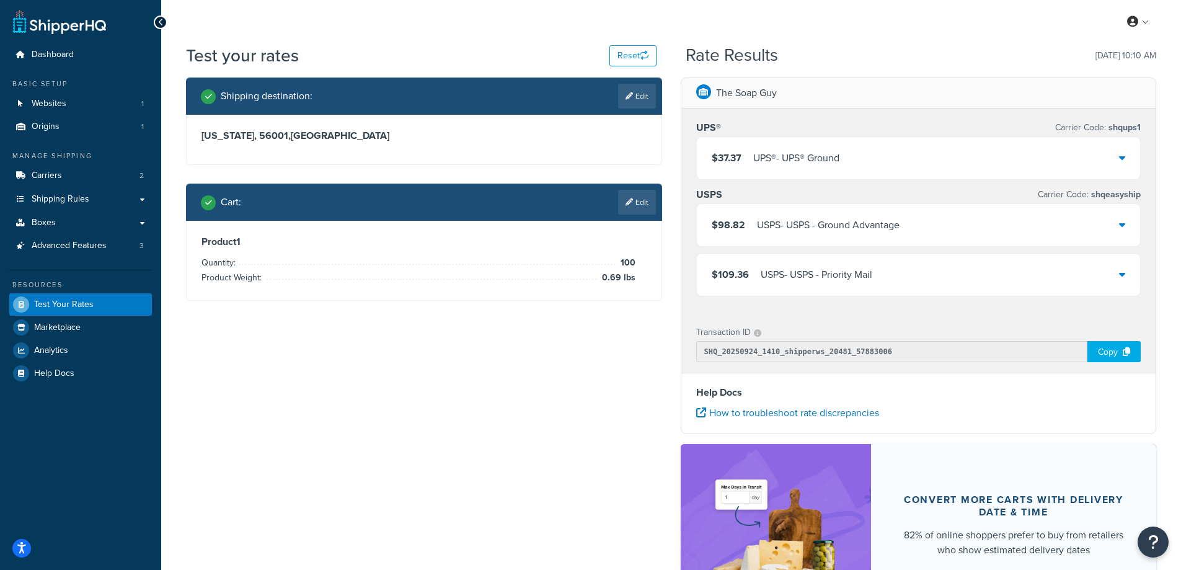
click at [1123, 160] on icon at bounding box center [1122, 158] width 6 height 10
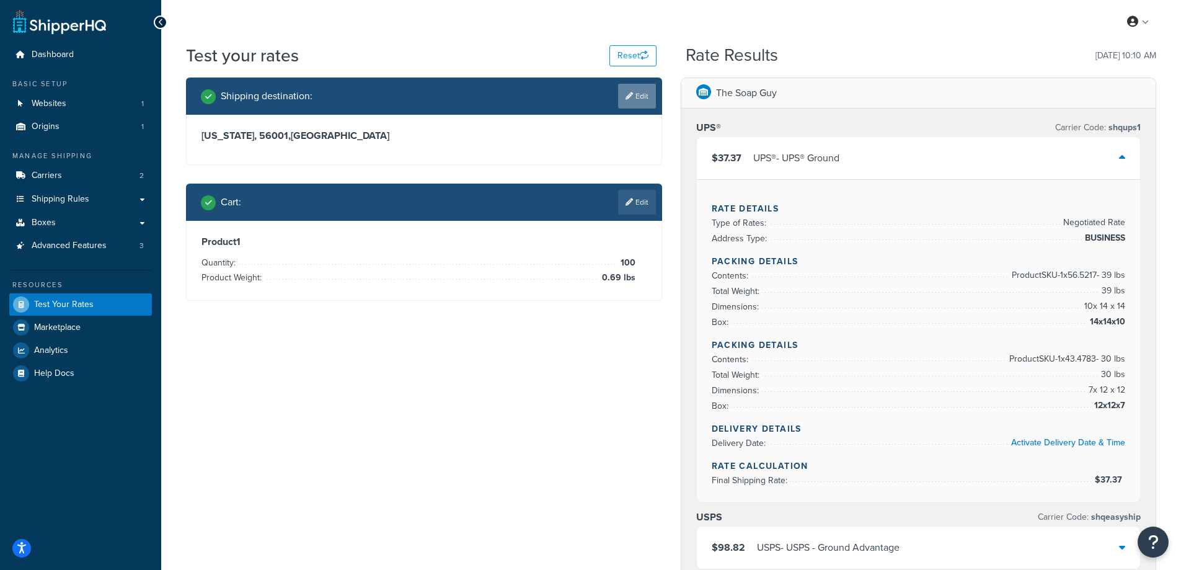
click at [638, 94] on link "Edit" at bounding box center [637, 96] width 38 height 25
select select "MN"
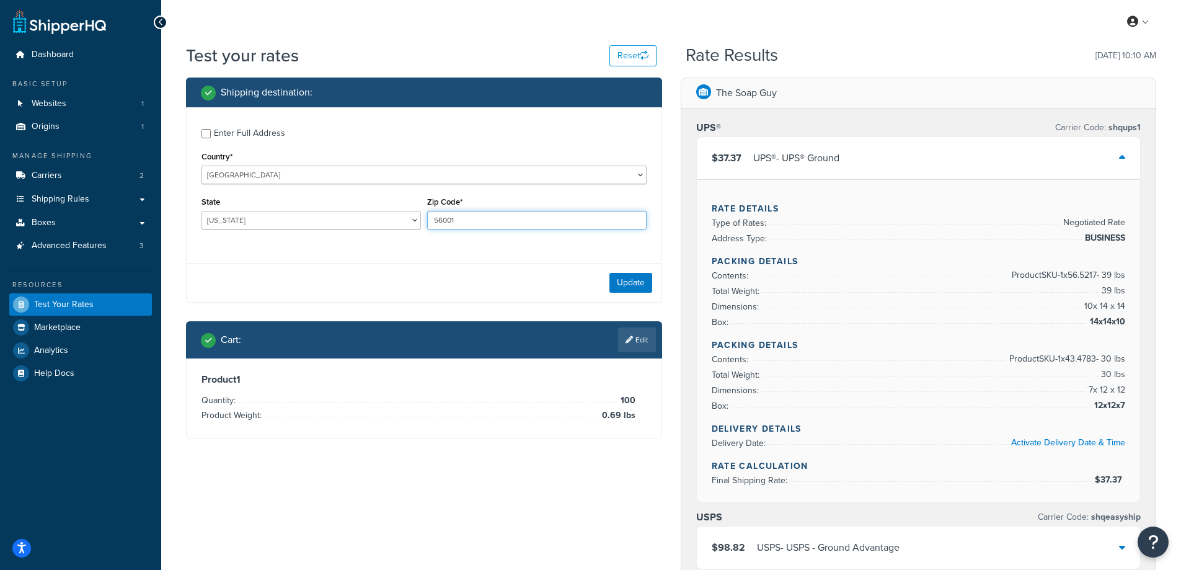
drag, startPoint x: 456, startPoint y: 218, endPoint x: 426, endPoint y: 221, distance: 29.9
click at [426, 221] on div "Zip Code* 56001" at bounding box center [537, 215] width 226 height 45
paste input "85054"
type input "85054"
click at [331, 249] on div "Enter Full Address Country* [GEOGRAPHIC_DATA] [GEOGRAPHIC_DATA] [GEOGRAPHIC_DAT…" at bounding box center [424, 180] width 475 height 146
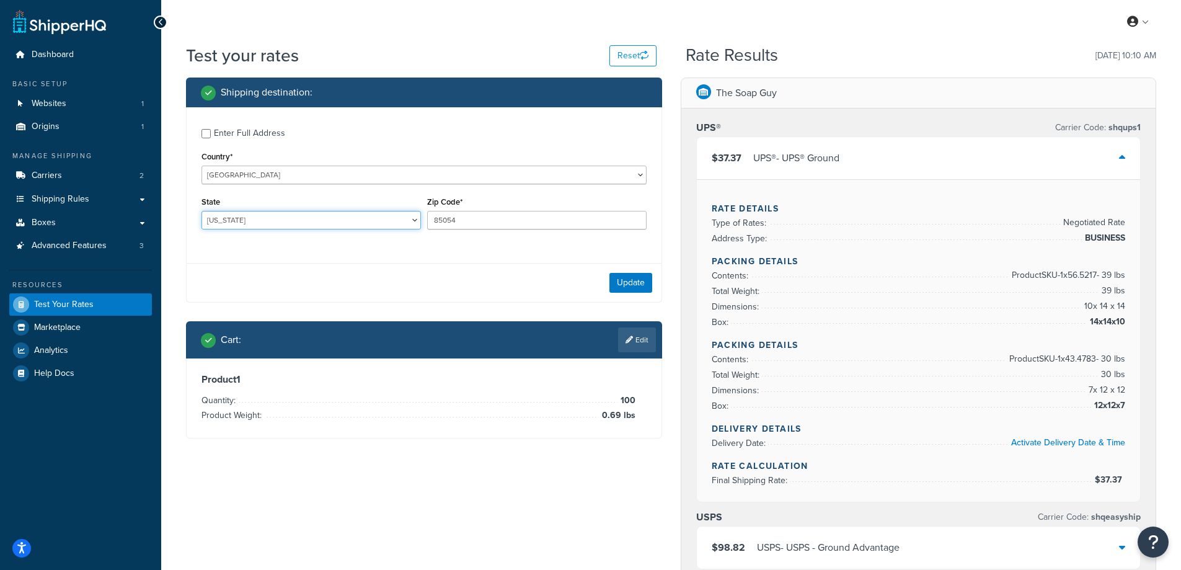
click at [213, 220] on select "[US_STATE] [US_STATE] [US_STATE] [US_STATE] [US_STATE] Armed Forces Americas Ar…" at bounding box center [312, 220] width 220 height 19
select select "AZ"
click at [202, 211] on select "[US_STATE] [US_STATE] [US_STATE] [US_STATE] [US_STATE] Armed Forces Americas Ar…" at bounding box center [312, 220] width 220 height 19
click at [263, 252] on div "Enter Full Address Country* [GEOGRAPHIC_DATA] [GEOGRAPHIC_DATA] [GEOGRAPHIC_DAT…" at bounding box center [424, 180] width 475 height 146
click at [622, 282] on button "Update" at bounding box center [631, 283] width 43 height 20
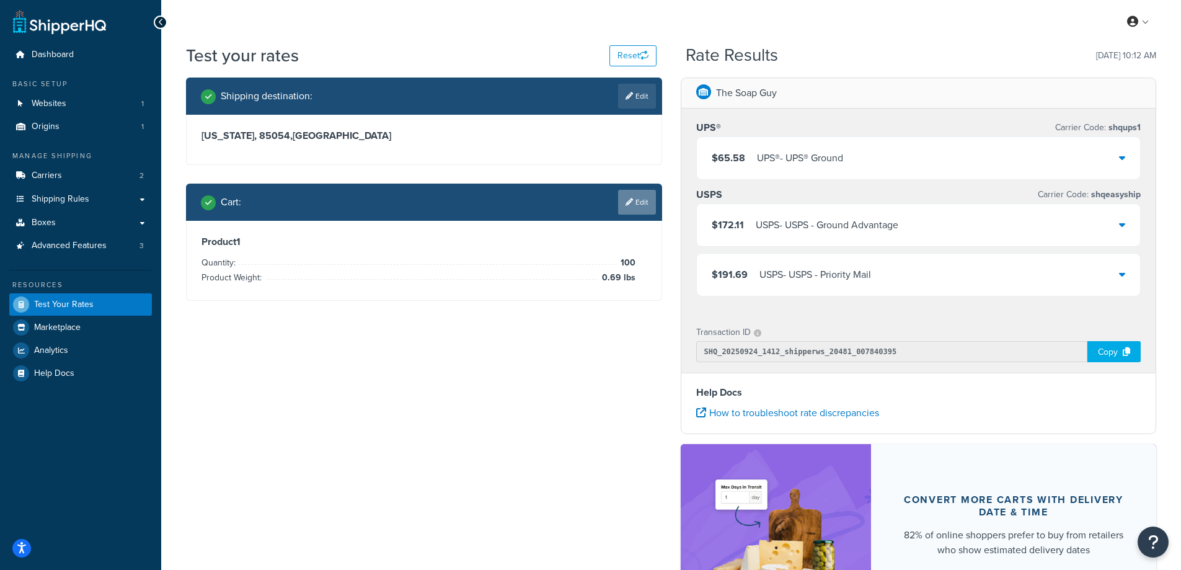
click at [641, 203] on link "Edit" at bounding box center [637, 202] width 38 height 25
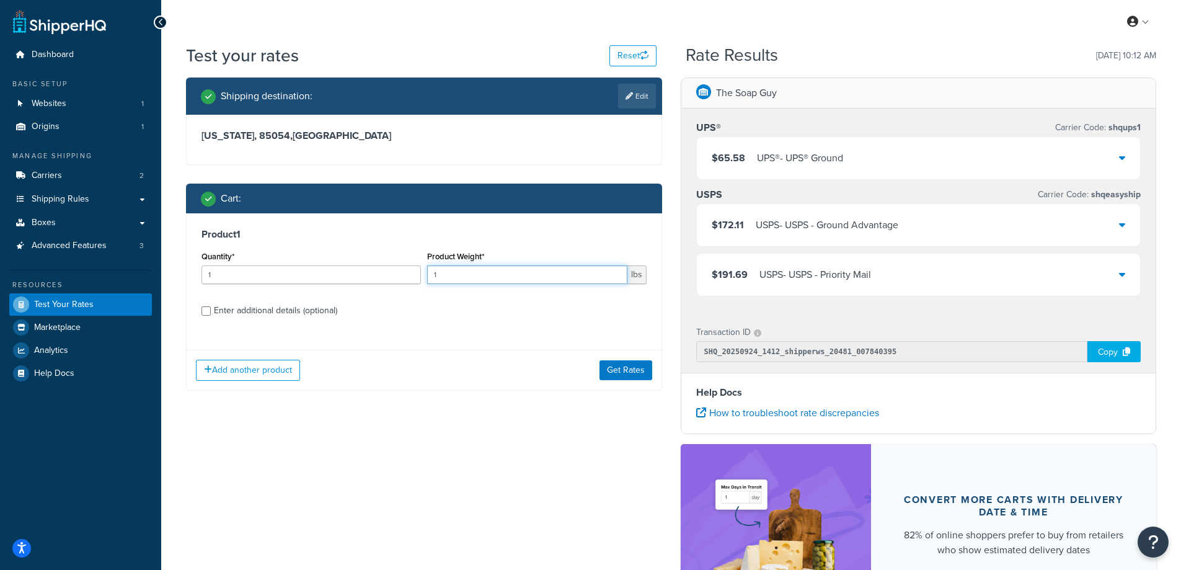
drag, startPoint x: 443, startPoint y: 278, endPoint x: 424, endPoint y: 279, distance: 18.6
click at [424, 279] on div "Product Weight* 1 lbs" at bounding box center [537, 270] width 226 height 45
paste input ".03"
type input "1.03"
drag, startPoint x: 224, startPoint y: 268, endPoint x: 179, endPoint y: 273, distance: 46.2
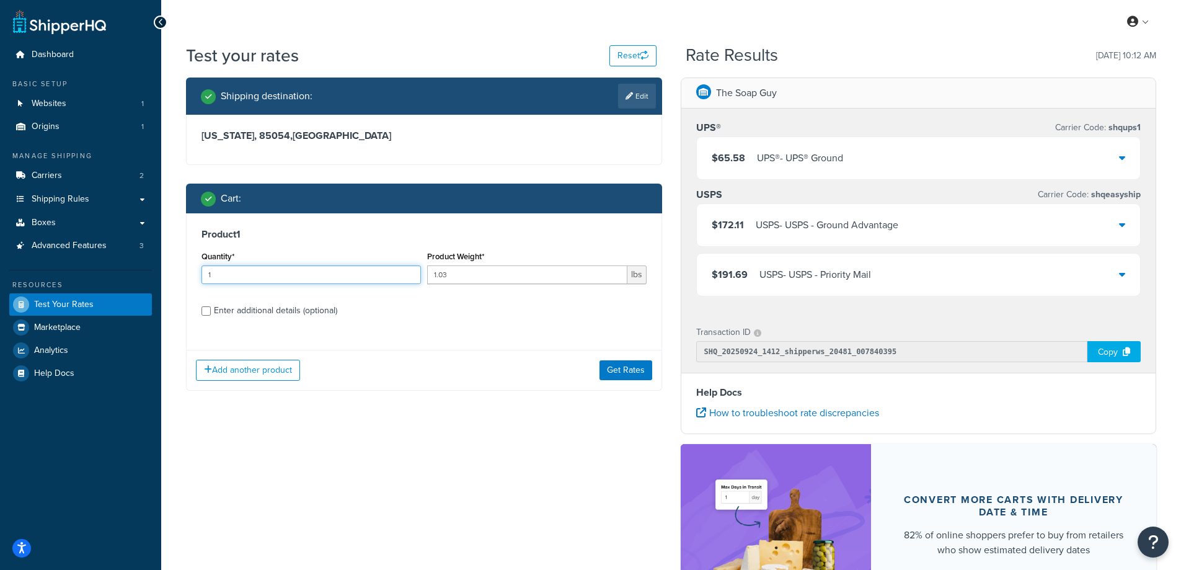
click at [179, 273] on div "Shipping destination : Edit [US_STATE], 85054 , [GEOGRAPHIC_DATA] Cart : Produc…" at bounding box center [424, 244] width 495 height 332
type input "100"
click at [633, 372] on button "Get Rates" at bounding box center [626, 370] width 53 height 20
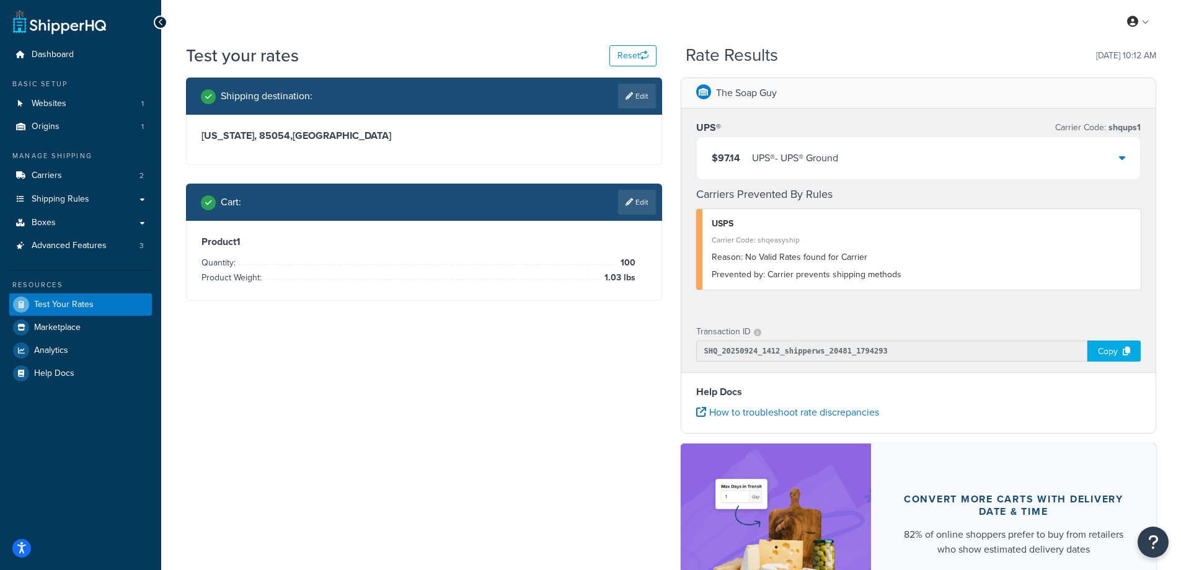
click at [1123, 160] on icon at bounding box center [1122, 158] width 6 height 10
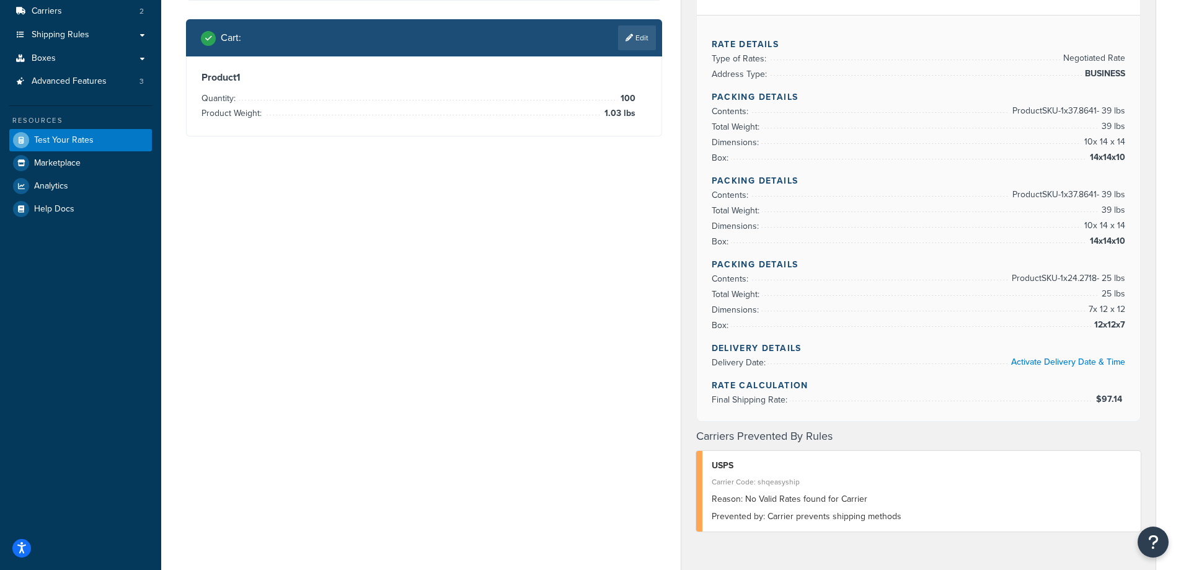
scroll to position [186, 0]
